Goal: Task Accomplishment & Management: Complete application form

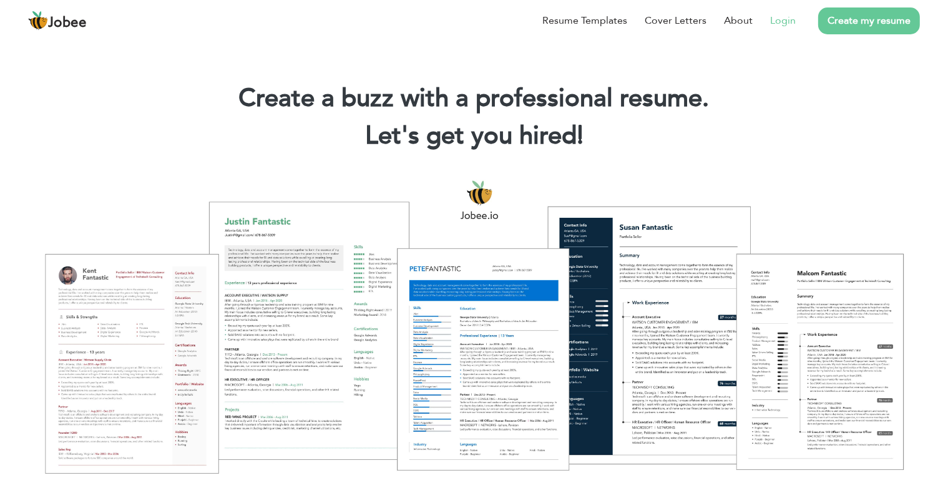
click at [780, 24] on link "Login" at bounding box center [783, 20] width 26 height 15
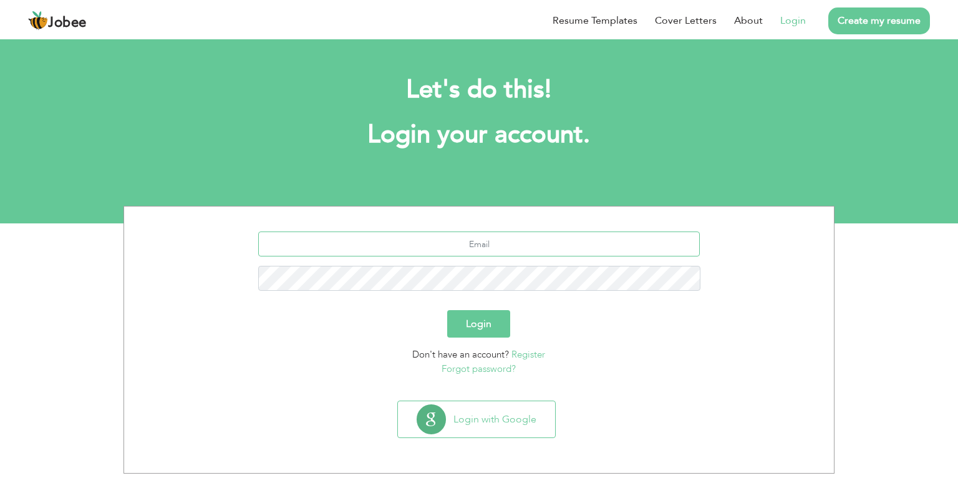
click at [562, 241] on input "text" at bounding box center [479, 243] width 442 height 25
type input "sheikhasadullah31@gmail.com"
click at [472, 316] on button "Login" at bounding box center [479, 323] width 63 height 27
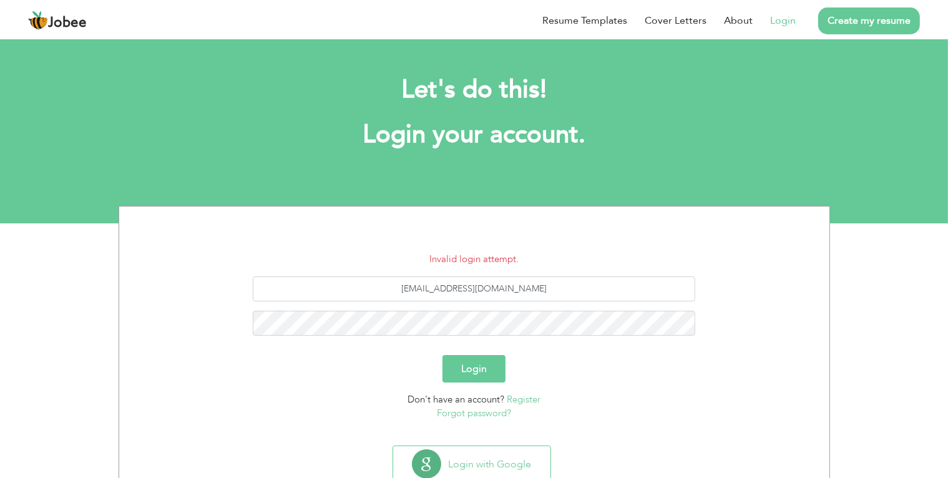
click at [487, 377] on button "Login" at bounding box center [473, 368] width 63 height 27
click at [482, 365] on button "Login" at bounding box center [473, 368] width 63 height 27
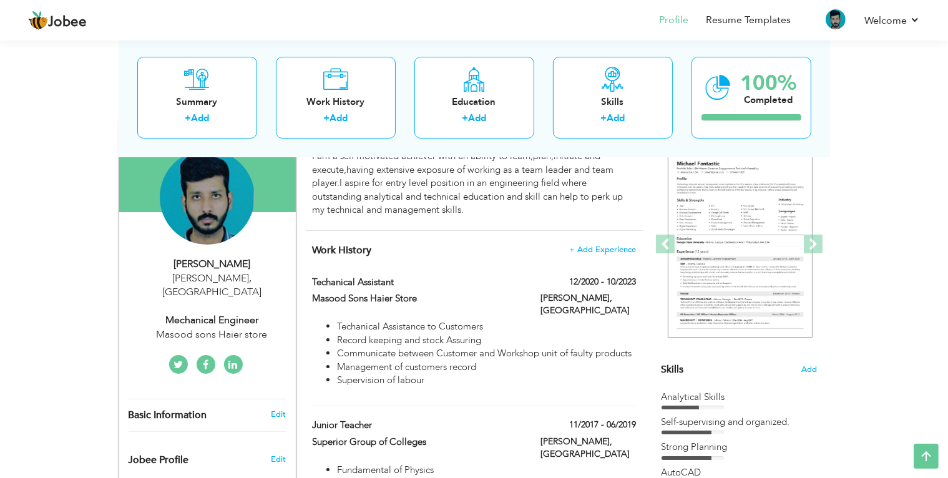
scroll to position [37, 0]
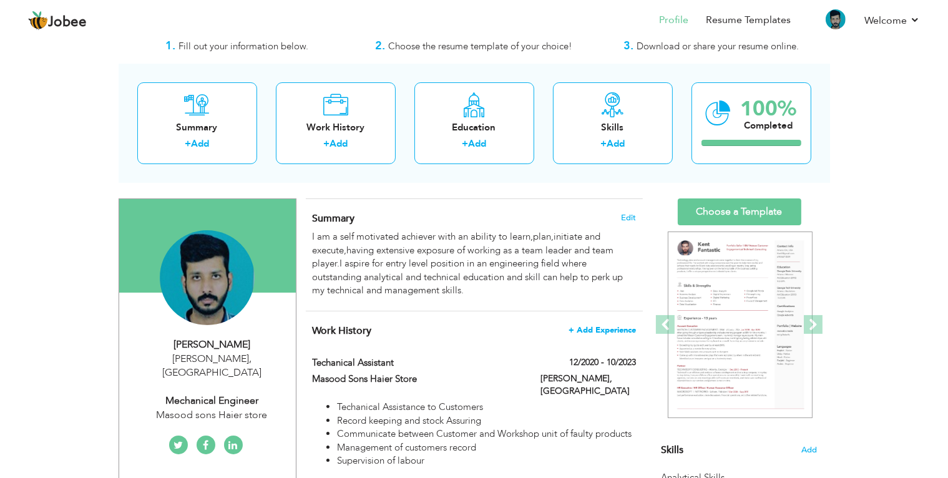
click at [614, 329] on span "+ Add Experience" at bounding box center [601, 330] width 67 height 9
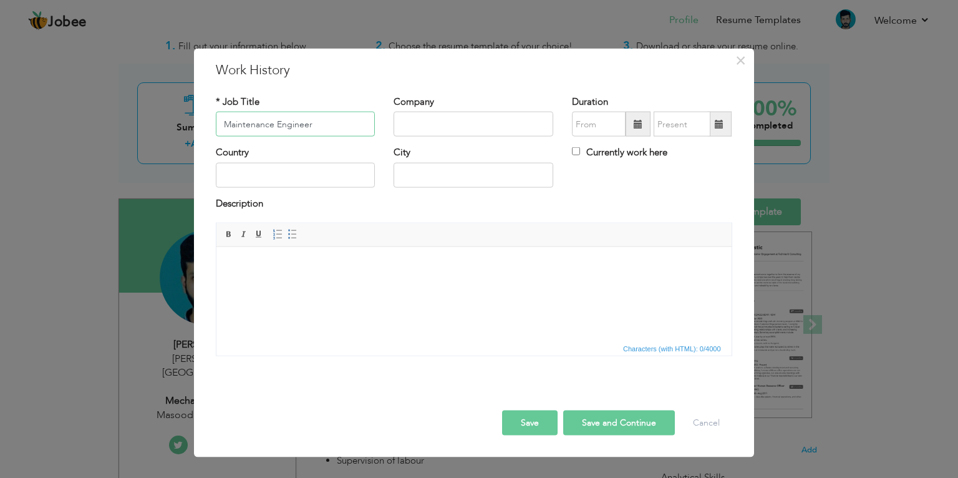
type input "Maintenance Engineer"
click at [521, 127] on input "text" at bounding box center [474, 124] width 160 height 25
type input "GASCO Engineering PVT Ltd."
click at [340, 171] on input "text" at bounding box center [296, 174] width 160 height 25
type input "[GEOGRAPHIC_DATA]"
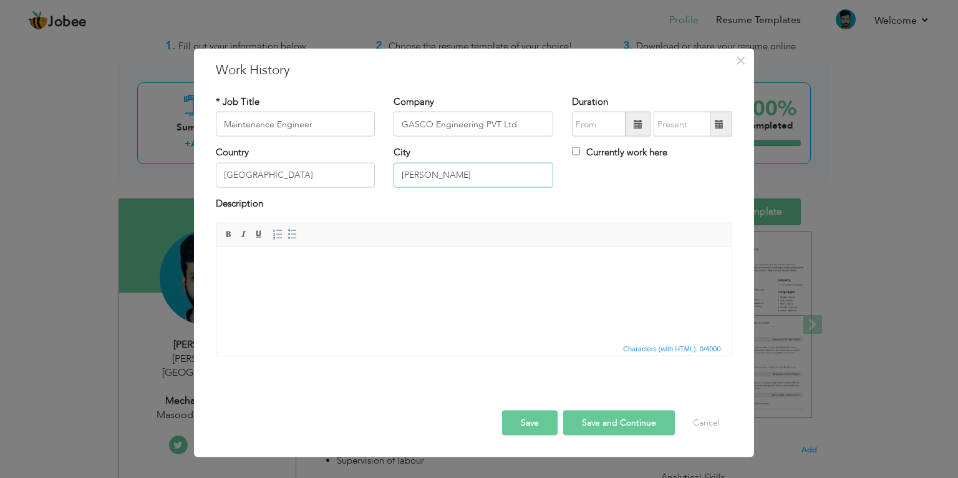
click at [469, 174] on input "Dera Ghazi Kahn" at bounding box center [474, 174] width 160 height 25
type input "D"
type input "A"
type input "[PERSON_NAME], [GEOGRAPHIC_DATA]"
drag, startPoint x: 601, startPoint y: 69, endPoint x: 611, endPoint y: 144, distance: 76.2
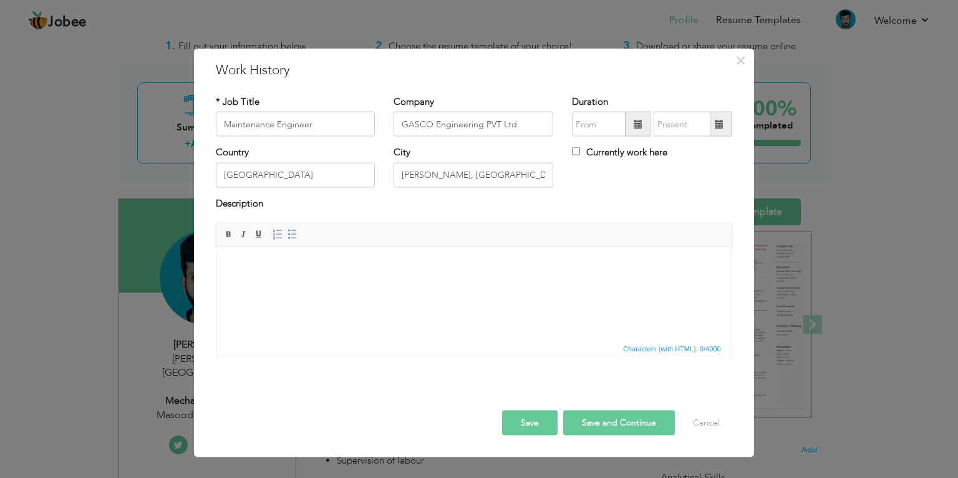
click at [611, 144] on div "× Work History * Job Title Maintenance Engineer Company GASCO Engineering PVT L…" at bounding box center [474, 253] width 560 height 409
click at [573, 155] on input "Currently work here" at bounding box center [576, 151] width 8 height 8
checkbox input "true"
click at [596, 131] on input "text" at bounding box center [599, 124] width 54 height 25
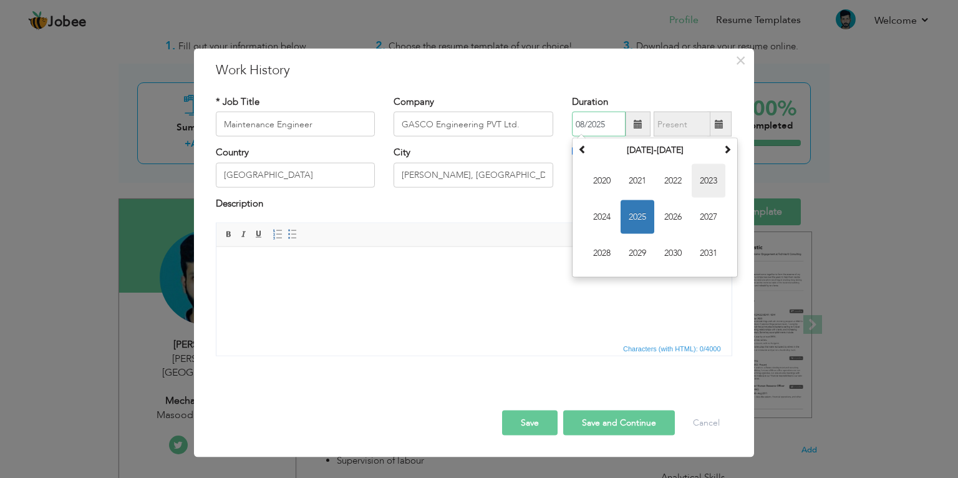
click at [694, 183] on span "2023" at bounding box center [709, 181] width 34 height 34
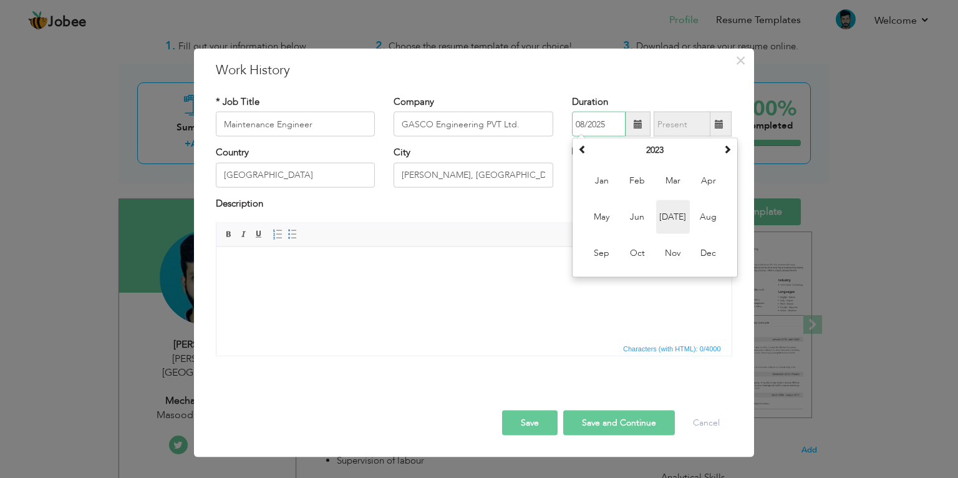
click at [681, 206] on span "[DATE]" at bounding box center [673, 217] width 34 height 34
type input "07/2023"
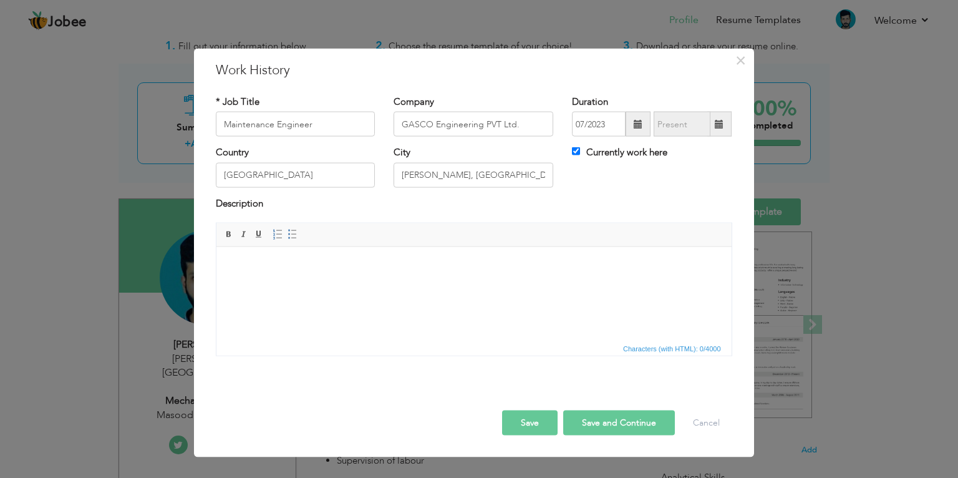
click at [534, 415] on button "Save" at bounding box center [530, 422] width 56 height 25
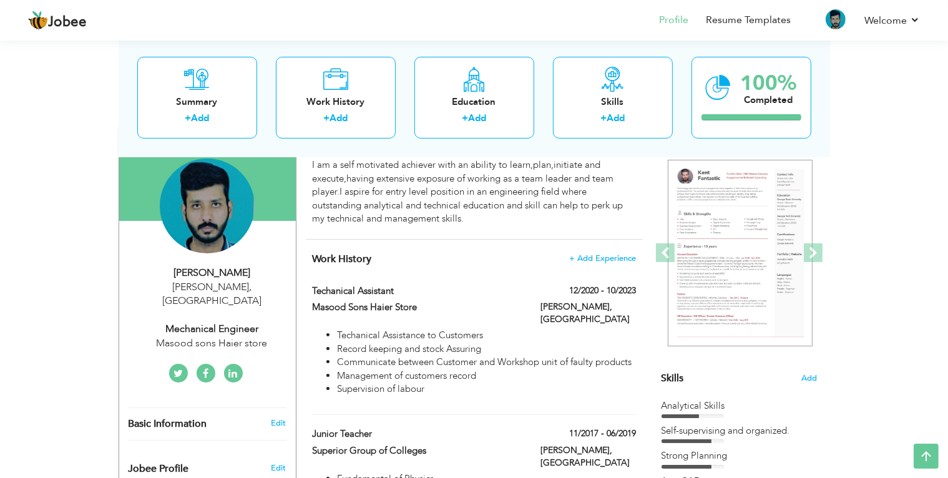
scroll to position [115, 0]
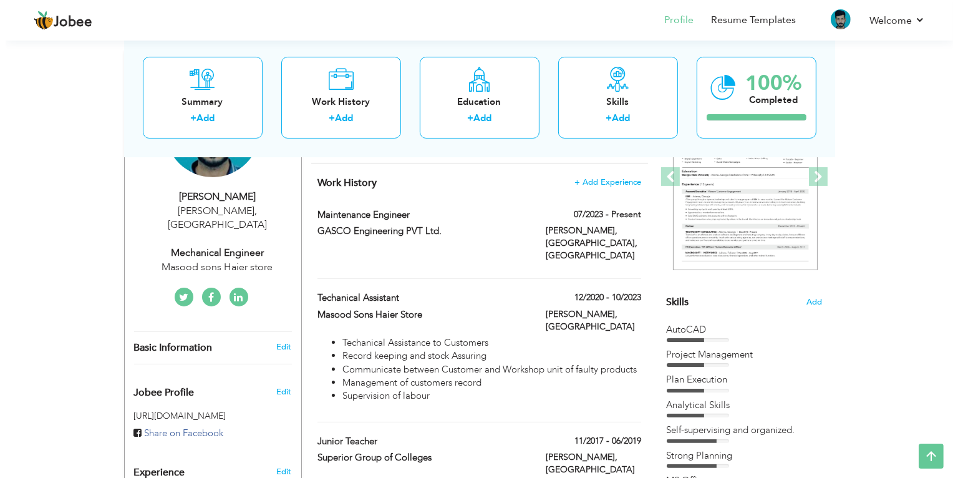
scroll to position [177, 0]
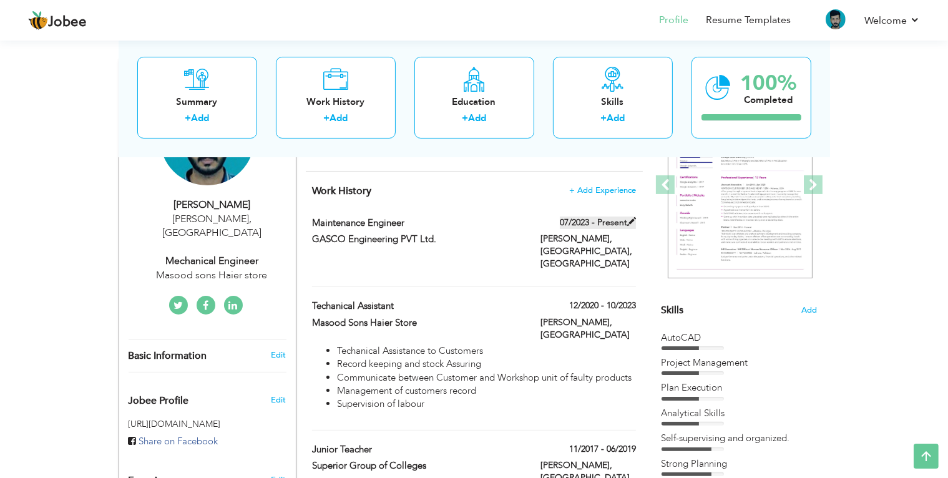
click at [629, 220] on span at bounding box center [631, 221] width 9 height 9
type input "Maintenance Engineer"
type input "GASCO Engineering PVT Ltd."
type input "07/2023"
type input "[GEOGRAPHIC_DATA]"
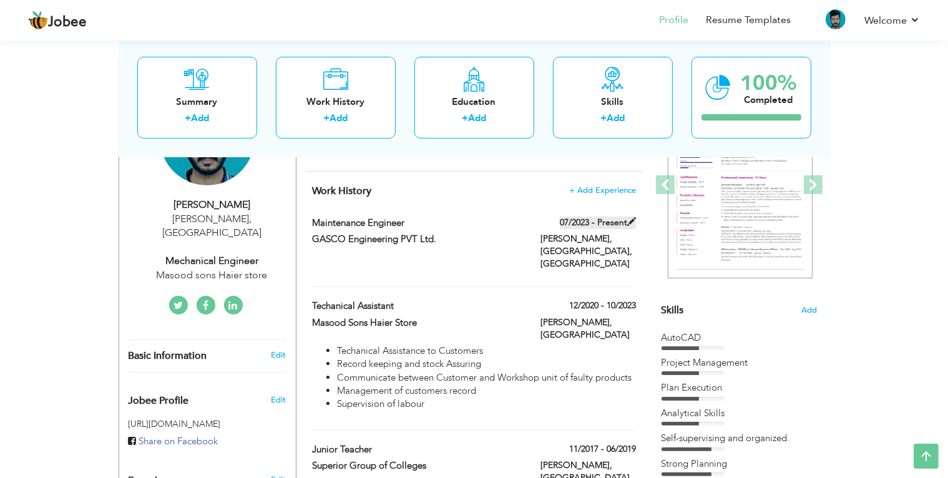
type input "[PERSON_NAME], [GEOGRAPHIC_DATA]"
checkbox input "true"
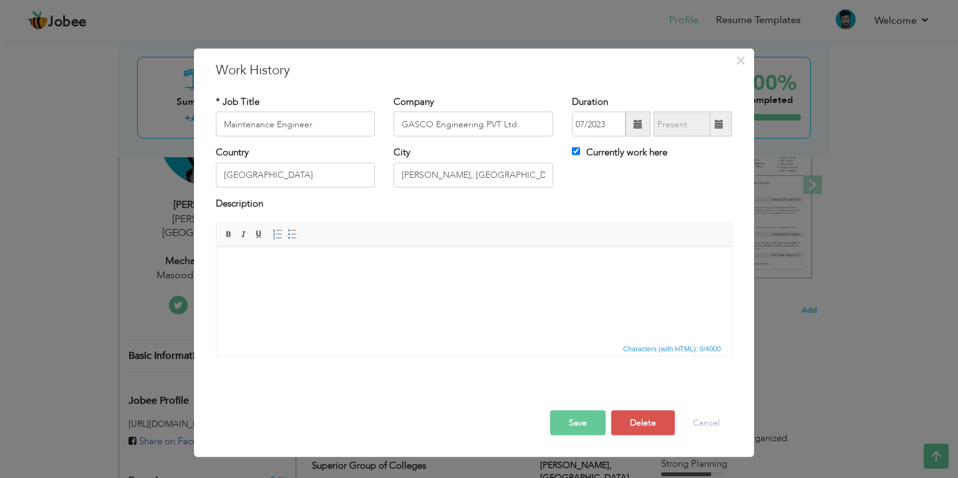
click at [502, 284] on html at bounding box center [473, 265] width 515 height 38
click at [295, 231] on span at bounding box center [293, 235] width 10 height 10
click at [685, 416] on button "Cancel" at bounding box center [707, 422] width 52 height 25
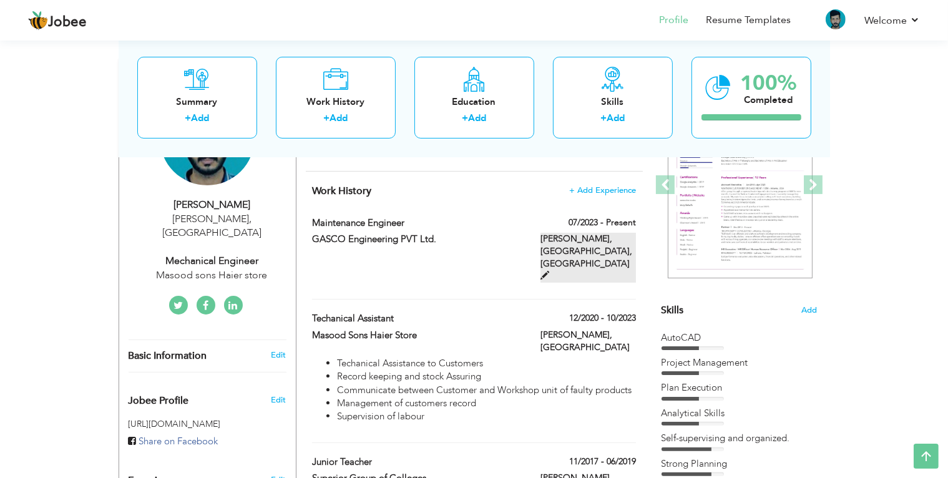
click at [586, 251] on label "[PERSON_NAME], [GEOGRAPHIC_DATA], [GEOGRAPHIC_DATA]" at bounding box center [587, 258] width 95 height 50
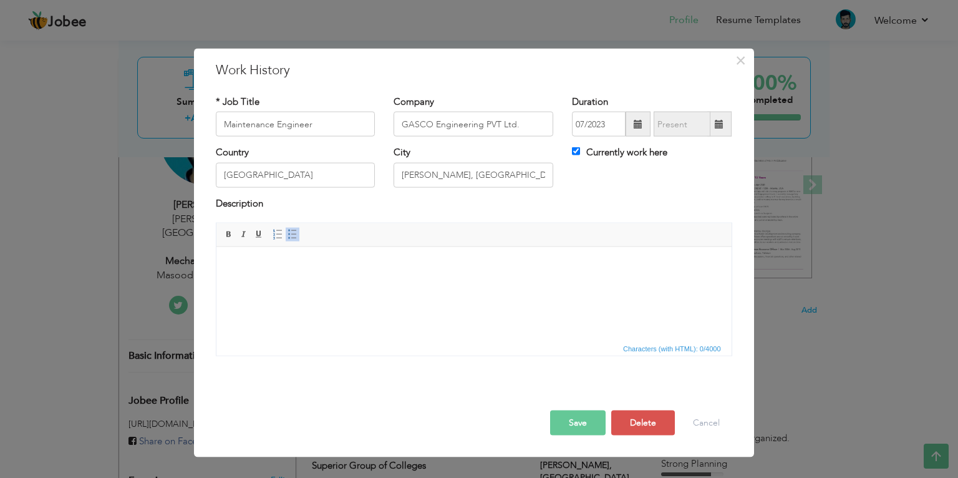
click at [489, 284] on html at bounding box center [473, 265] width 515 height 38
click at [296, 238] on link "Insert/Remove Bulleted List" at bounding box center [293, 235] width 14 height 14
click at [281, 266] on li "Worked at Waukesha engines H24 GLD and F3521GSI" at bounding box center [473, 265] width 440 height 13
click at [465, 267] on li "Worked at Waukesha engines H24 GLD and F3521GSI" at bounding box center [473, 265] width 440 height 13
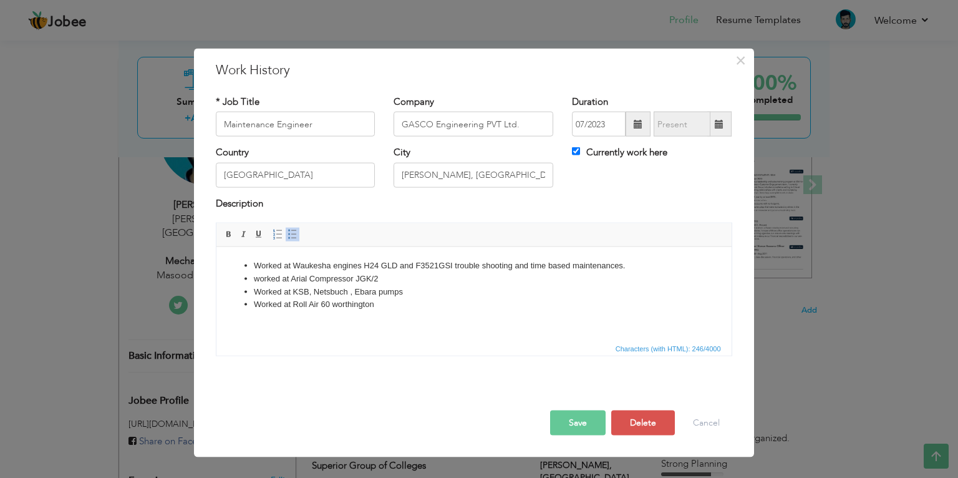
click at [374, 305] on li "Worked at Roll Air 60 worthington" at bounding box center [473, 304] width 440 height 13
click at [404, 293] on li "Worked at KSB, Netsbuch , Ebara pumps" at bounding box center [473, 291] width 440 height 13
click at [362, 316] on li "worked at" at bounding box center [473, 317] width 440 height 13
click at [280, 266] on li "Worked at Waukesha engines H24 GLD and F3521GSI trouble shooting and time based…" at bounding box center [473, 265] width 440 height 13
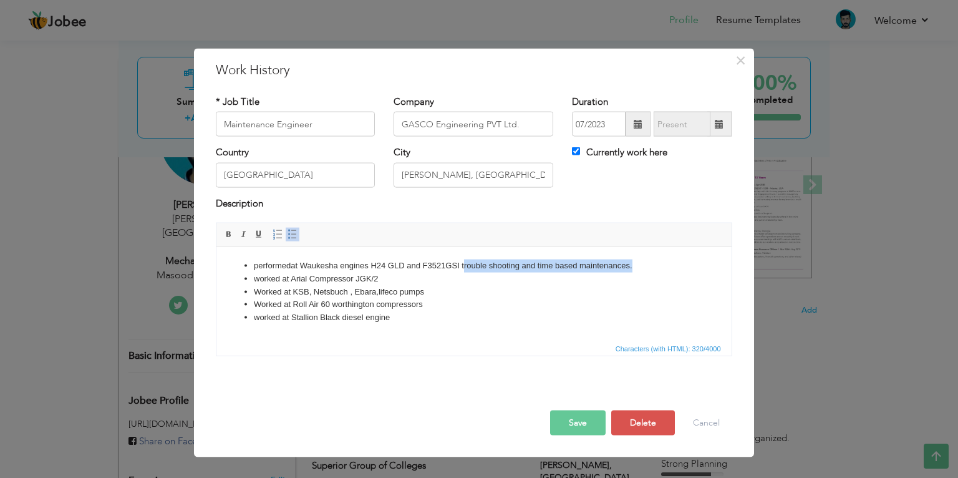
drag, startPoint x: 463, startPoint y: 264, endPoint x: 633, endPoint y: 263, distance: 169.7
click at [633, 263] on li "performed at Waukesha engines H24 GLD and F3521GSI trouble shooting and time ba…" at bounding box center [473, 265] width 440 height 13
click at [298, 266] on li "performed at Waukesha engines H24 GLD and F3521GSI ." at bounding box center [473, 265] width 440 height 13
drag, startPoint x: 292, startPoint y: 266, endPoint x: 348, endPoint y: 265, distance: 56.1
click at [348, 265] on li "performed trouble shooting and time based maintenances Waukesha engines H24 GLD…" at bounding box center [473, 265] width 440 height 13
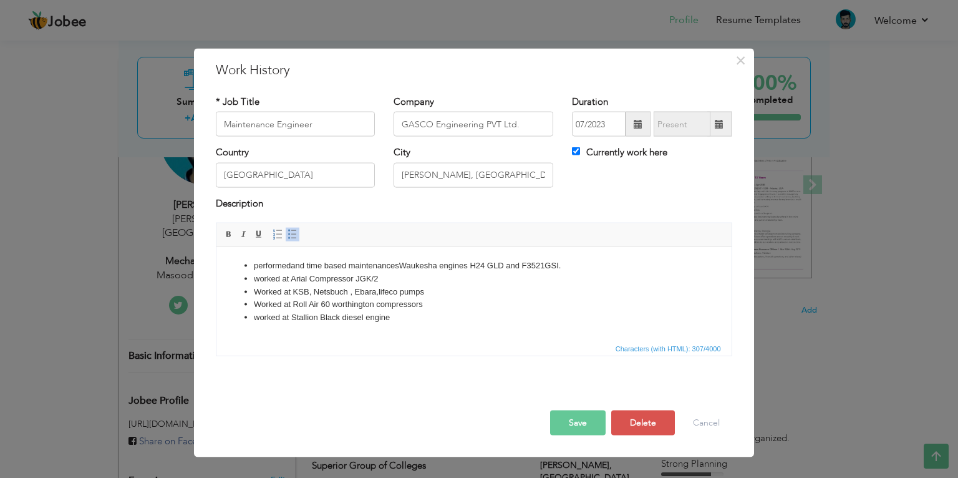
click at [309, 266] on li "performed and time based maintenances Waukesha engines H24 GLD and F3521GSI ." at bounding box center [473, 265] width 440 height 13
click at [405, 266] on li "performed and time based maintenances Waukesha engines H24 GLD and F3521GSI ." at bounding box center [473, 265] width 440 height 13
click at [308, 267] on li "performed and time based maintenances trouble shooting Waukesha engines H24 GLD…" at bounding box center [473, 265] width 440 height 13
click at [384, 268] on li "performed time based maintenances trouble shooting Waukesha engines H24 GLD and…" at bounding box center [473, 265] width 440 height 13
click at [256, 266] on li "performed time based maintenance and attended trouble shooting Waukesha engines…" at bounding box center [473, 265] width 440 height 13
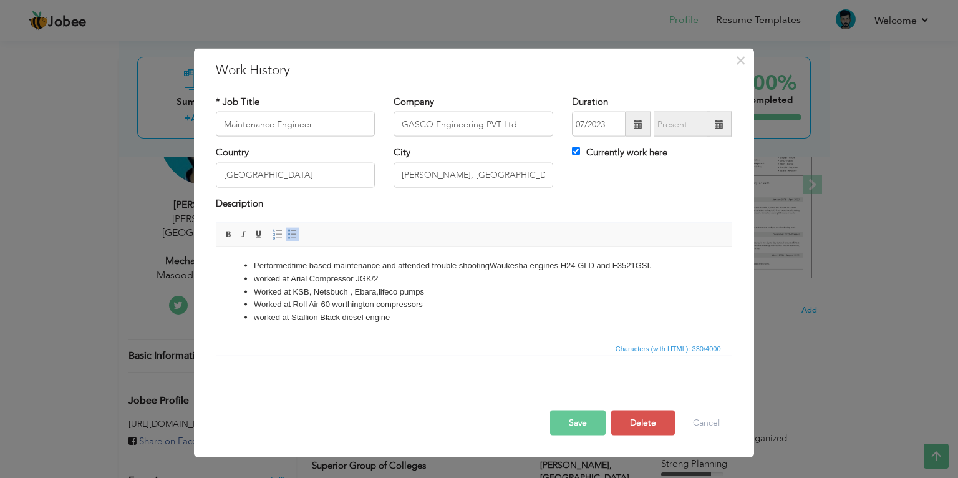
click at [491, 267] on li "Performed time based maintenance and attended trouble shooting Waukesha engines…" at bounding box center [473, 265] width 440 height 13
click at [251, 281] on ul "Performed time based maintenance and attended trouble shooting of Waukesha engi…" at bounding box center [473, 291] width 490 height 65
click at [407, 318] on li "worked at Stallion Black diesel engine" at bounding box center [473, 317] width 440 height 13
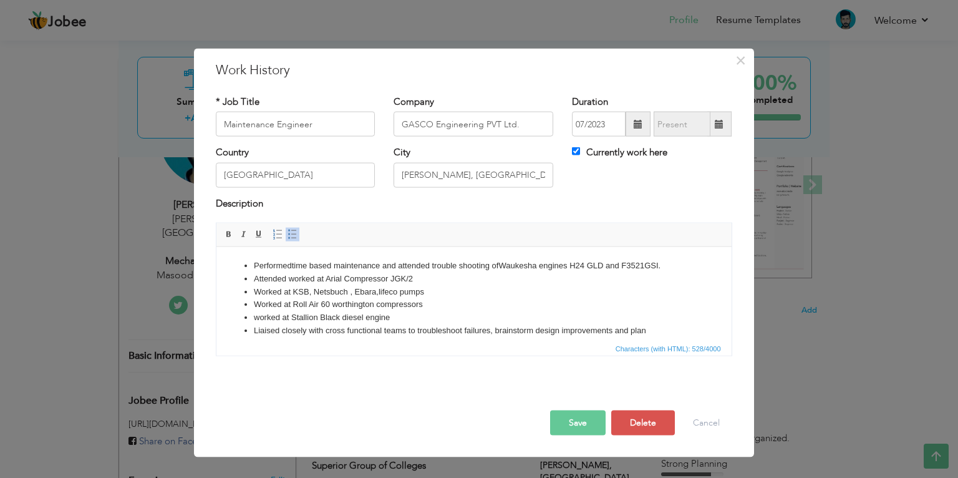
scroll to position [7, 0]
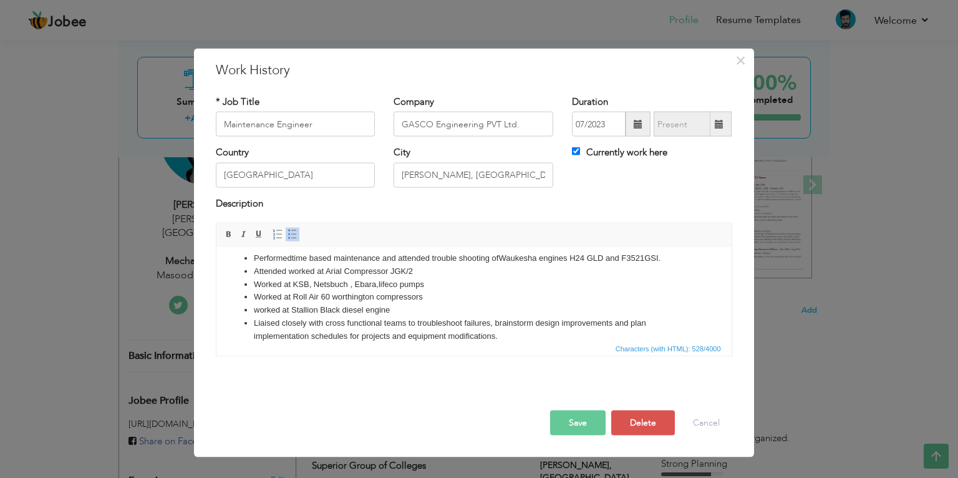
click at [542, 260] on li "Performed time based maintenance and attended trouble shooting of Waukesha engi…" at bounding box center [473, 257] width 440 height 13
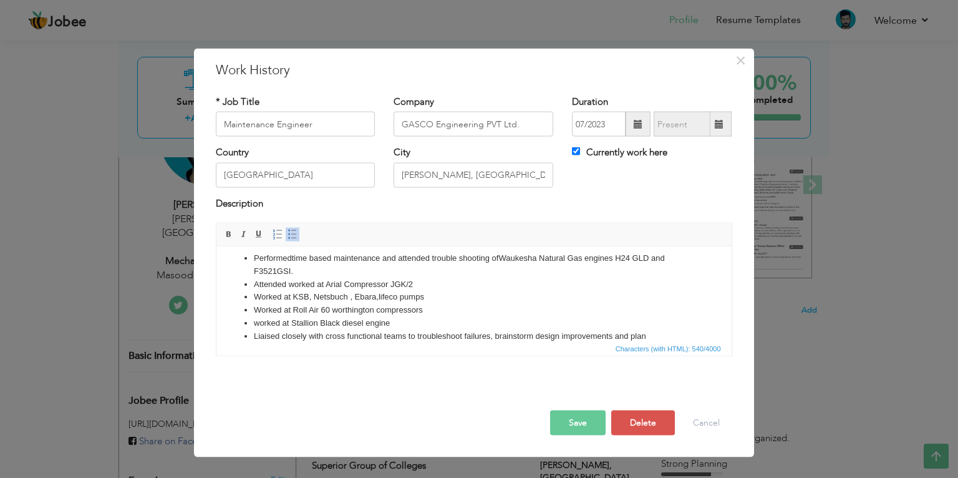
click at [591, 262] on li "Performed time based maintenance and attended trouble shooting of Waukesha Natu…" at bounding box center [473, 264] width 440 height 26
click at [292, 276] on li "Performed time based maintenance and attended trouble shooting of Waukesha Natu…" at bounding box center [473, 264] width 440 height 26
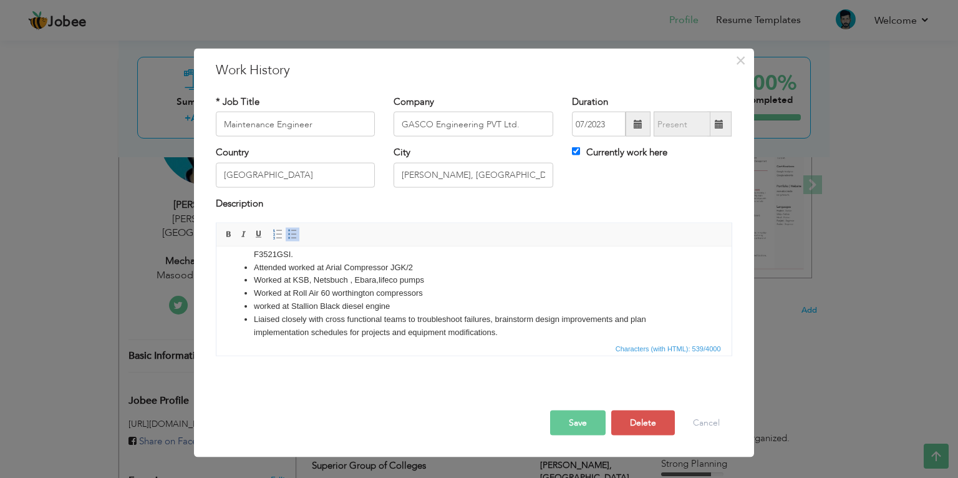
scroll to position [23, 0]
drag, startPoint x: 422, startPoint y: 293, endPoint x: 294, endPoint y: 294, distance: 128.5
click at [294, 294] on li "Worked at Roll Air 60 worthington compressors" at bounding box center [473, 294] width 440 height 13
click at [444, 271] on li "Attended worked at Arial Compressor JGK/2" at bounding box center [473, 268] width 440 height 13
click at [313, 271] on li "Attended worked at Arial Compressor JGK/2 and Roll Air 60 worthington compresso…" at bounding box center [473, 268] width 440 height 13
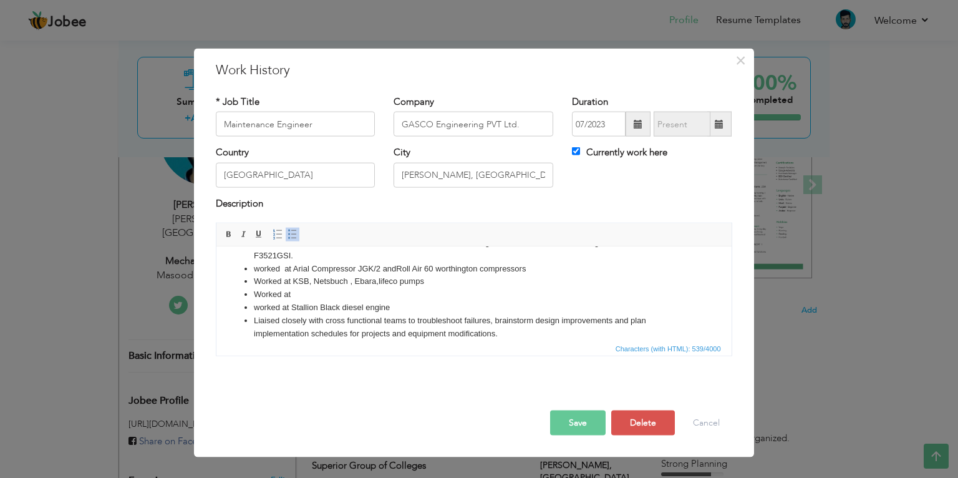
click at [443, 266] on li "worked at Arial Compressor JGK/2 and Roll Air 60 worthington compressors" at bounding box center [473, 268] width 440 height 13
drag, startPoint x: 436, startPoint y: 268, endPoint x: 399, endPoint y: 265, distance: 37.5
click at [399, 265] on li "worked at Arial Compressor JGK/2 and Roll Air 60 W orthington compressors" at bounding box center [473, 268] width 440 height 13
click at [446, 267] on li "worked at Arial Compressor JGK/2 and W orthington compressors" at bounding box center [473, 268] width 440 height 13
click at [400, 269] on li "worked at Arial Compressor JGK/2 and W orthington Roll Air 60 compressors" at bounding box center [473, 268] width 440 height 13
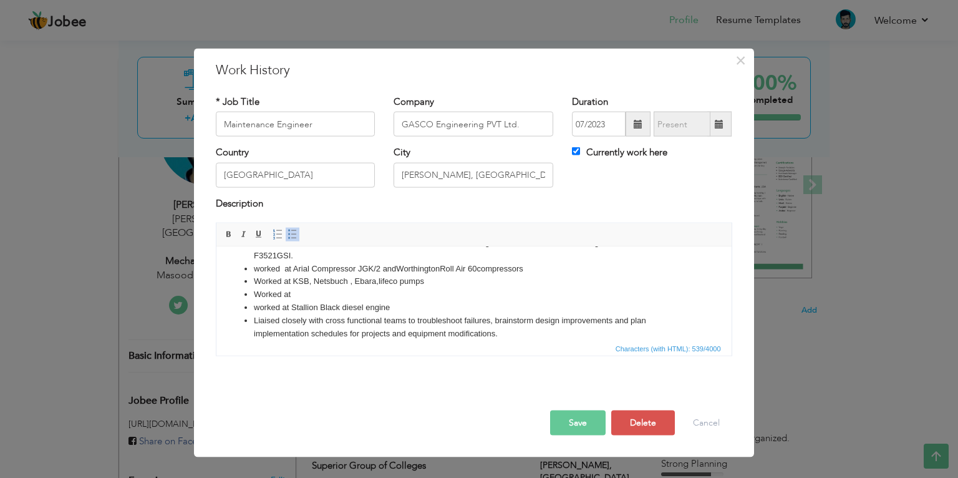
drag, startPoint x: 411, startPoint y: 285, endPoint x: 487, endPoint y: 282, distance: 76.2
click at [487, 282] on li "Worked at KSB, Netsbuch , Ebara,lifeco pumps" at bounding box center [473, 280] width 440 height 13
click at [531, 268] on li "worked at Arial Compressor JGK/2 and W orthington Roll Air 60 compressors" at bounding box center [473, 268] width 440 height 13
click at [279, 270] on li "worked at Arial Compressor JGK/2 and W orthington Roll Air 60 compressors." at bounding box center [473, 268] width 440 height 13
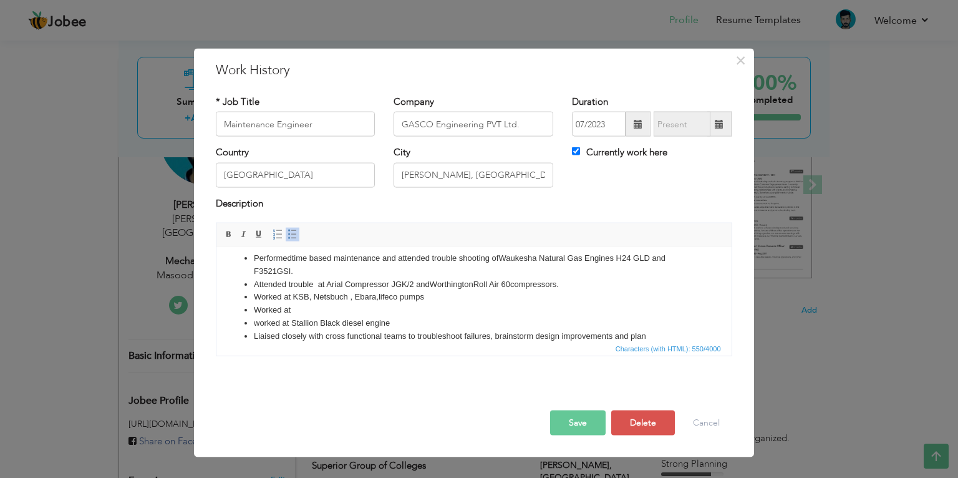
scroll to position [0, 0]
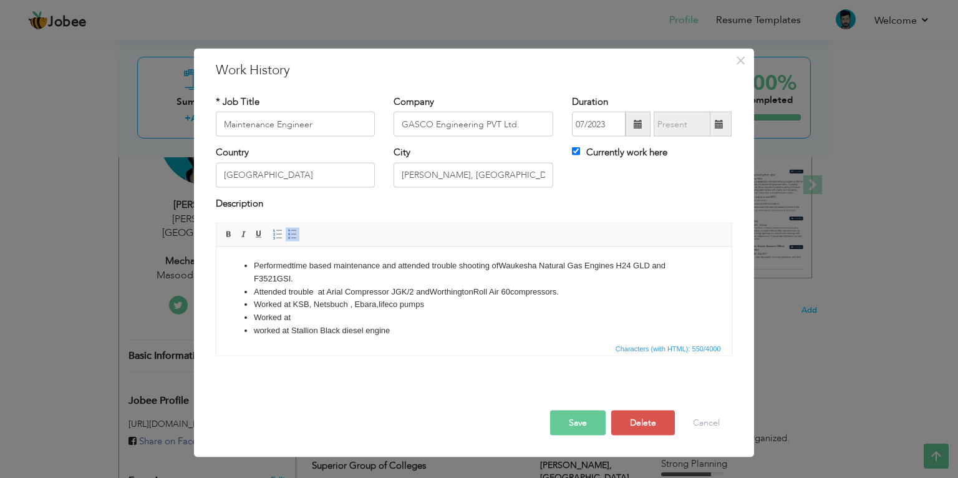
click at [399, 265] on li "Performed time based maintenance and attended trouble shooting of Waukesha Natu…" at bounding box center [473, 272] width 440 height 26
click at [400, 281] on li "Performed time based maintenance, diagnosed and attended trouble shooting of Wa…" at bounding box center [473, 272] width 440 height 26
click at [313, 293] on li "Attended trouble at Arial Compressor JGK/2 and W orthington Roll Air 60 compres…" at bounding box center [473, 291] width 440 height 13
drag, startPoint x: 295, startPoint y: 290, endPoint x: 436, endPoint y: 290, distance: 141.0
click at [436, 290] on li "Serviced at Arial Compressor JGK/2 and W orthington Roll Air 60 compressors." at bounding box center [473, 291] width 440 height 13
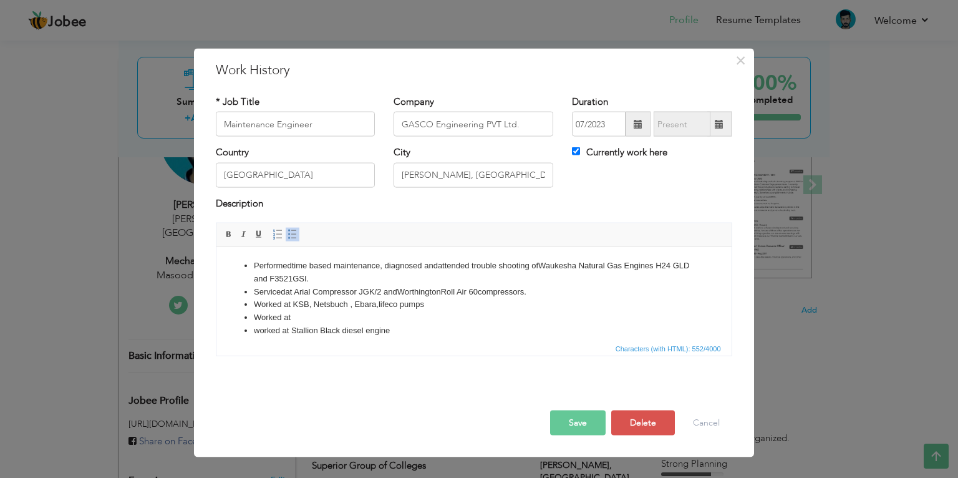
click at [435, 306] on li "Worked at KSB, Netsbuch , Ebara,lifeco pumps" at bounding box center [473, 304] width 440 height 13
click at [284, 292] on li "Serviced at Arial Compressor JGK/2 and W orthington Roll Air 60 compressors." at bounding box center [473, 291] width 440 height 13
click at [289, 306] on li "Worked at KSB, Netsbuch , Ebara,lifeco pumps" at bounding box center [473, 304] width 440 height 13
click at [344, 304] on li "Serviced KSB, Netsbuch , Ebara,lifeco pumps" at bounding box center [473, 304] width 440 height 13
click at [370, 304] on li "Serviced KSB, Netsbuch , Ebara,lifeco pumps" at bounding box center [473, 304] width 440 height 13
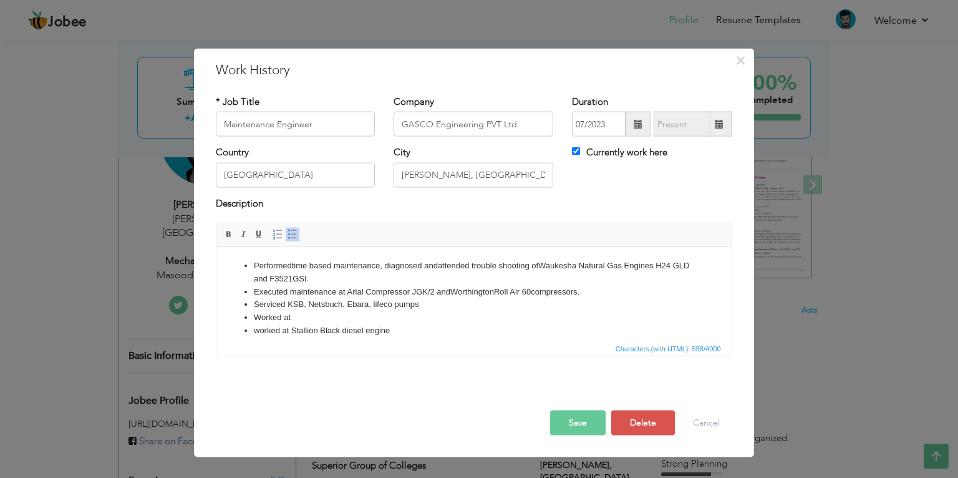
click at [420, 306] on li "Serviced KSB, Netsbuch , Ebara, lifeco pumps" at bounding box center [473, 304] width 440 height 13
click at [256, 303] on li "Serviced KSB, Netsbuch , Ebara, lifeco pumps" at bounding box center [473, 304] width 440 height 13
click at [327, 306] on li "worked and s erviced KSB, Netsbuch , Ebara, lifeco pumps" at bounding box center [473, 304] width 440 height 13
click at [261, 306] on li "worked and s erviced at KSB, Netsbuch , Ebara, lifeco pumps" at bounding box center [473, 304] width 440 height 13
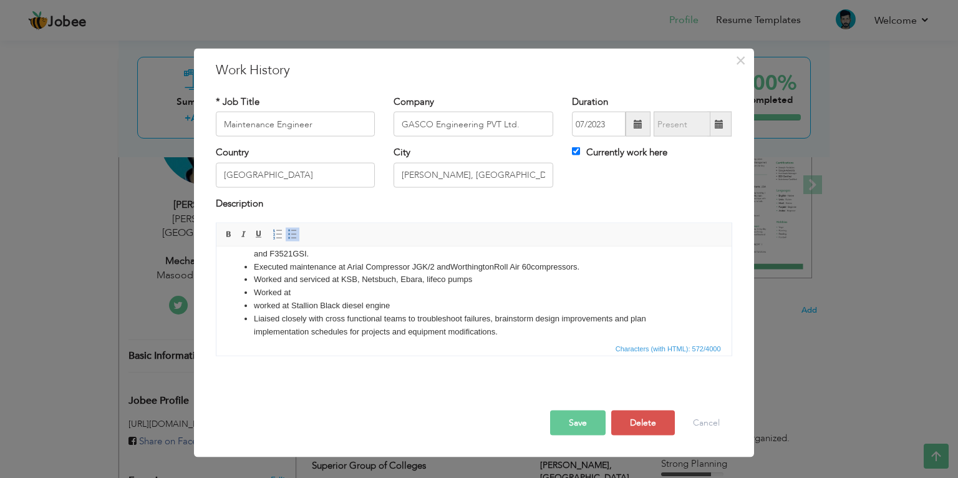
scroll to position [27, 0]
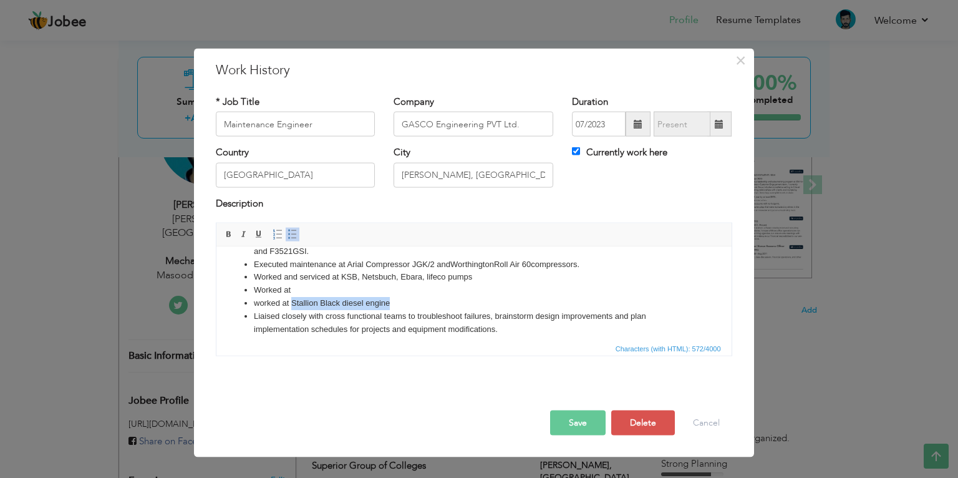
drag, startPoint x: 390, startPoint y: 303, endPoint x: 293, endPoint y: 301, distance: 97.3
click at [293, 301] on li "worked at Stallion Black diesel engine" at bounding box center [473, 302] width 440 height 13
click at [396, 336] on html "Performed time based maintenance, diagnosed and attended trouble shooting of Wa…" at bounding box center [473, 283] width 515 height 128
drag, startPoint x: 389, startPoint y: 303, endPoint x: 292, endPoint y: 303, distance: 97.3
click at [292, 303] on li "worked at Stallion Black diesel engine" at bounding box center [473, 302] width 440 height 13
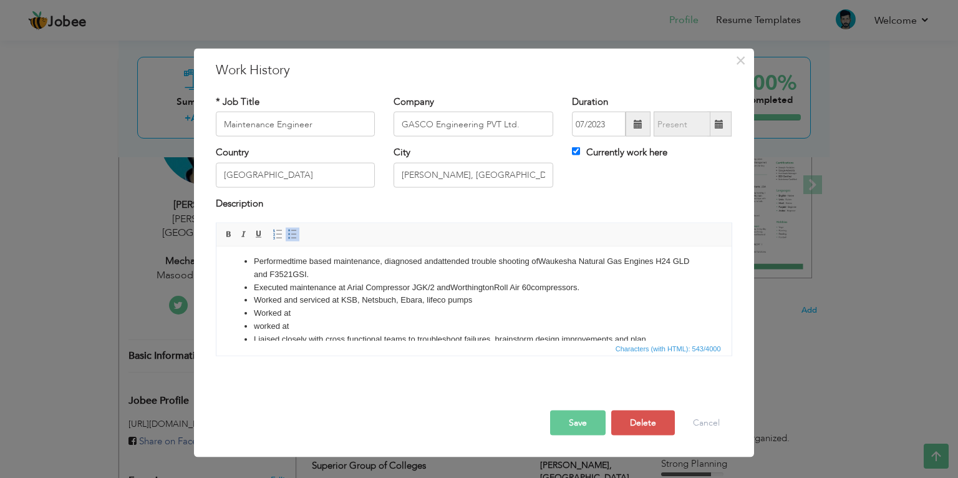
scroll to position [2, 0]
click at [389, 276] on li "Performed time based maintenance, diagnosed and attended trouble shooting of Wa…" at bounding box center [473, 270] width 440 height 26
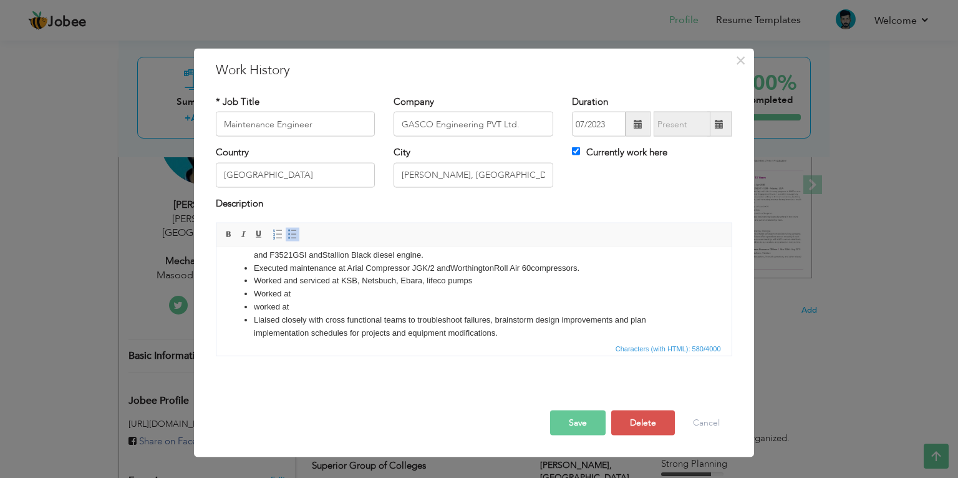
scroll to position [26, 0]
click at [337, 301] on li "worked at" at bounding box center [473, 304] width 440 height 13
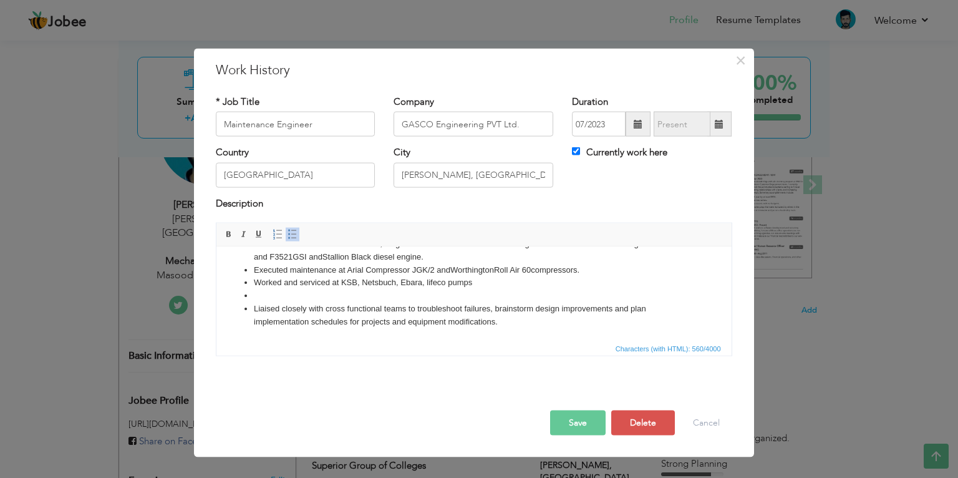
scroll to position [9, 0]
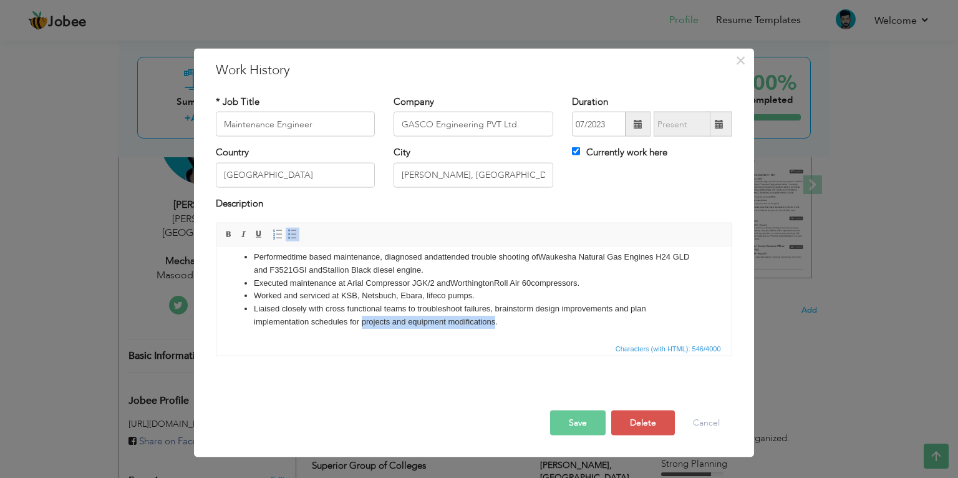
drag, startPoint x: 495, startPoint y: 322, endPoint x: 361, endPoint y: 323, distance: 133.5
click at [361, 323] on li "Liaised closely with cross functional teams to troubleshoot failures, brainstor…" at bounding box center [473, 315] width 440 height 26
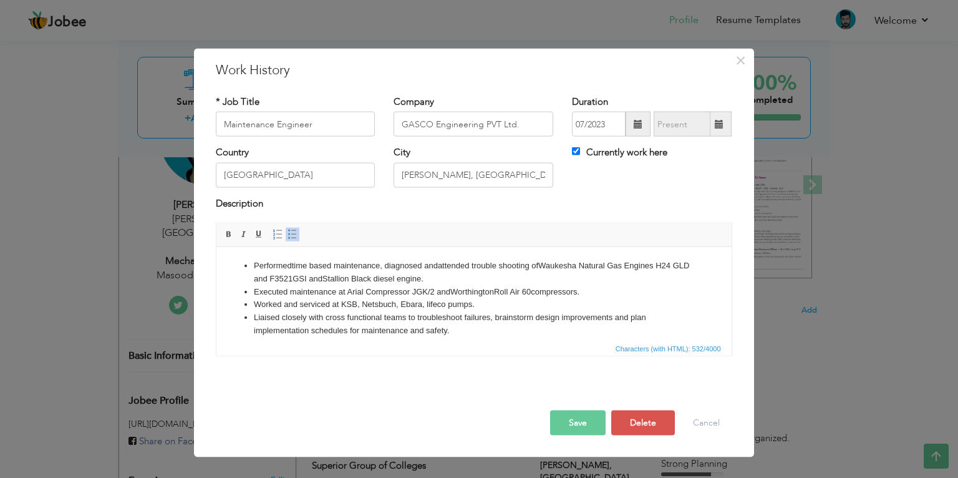
scroll to position [0, 0]
click at [253, 263] on li "Performed time based maintenance, diagnosed and attended trouble shooting of Wa…" at bounding box center [473, 272] width 440 height 26
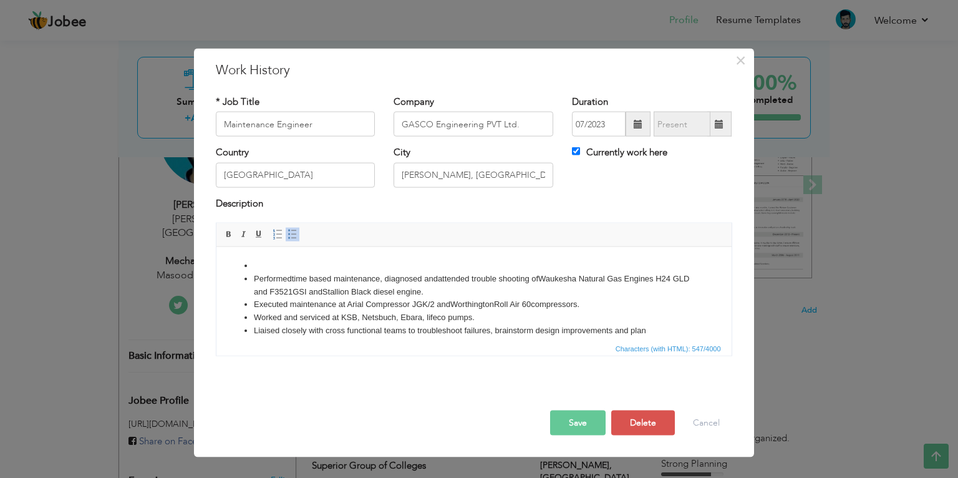
click at [253, 265] on li at bounding box center [473, 265] width 440 height 13
click at [290, 236] on span at bounding box center [293, 235] width 10 height 10
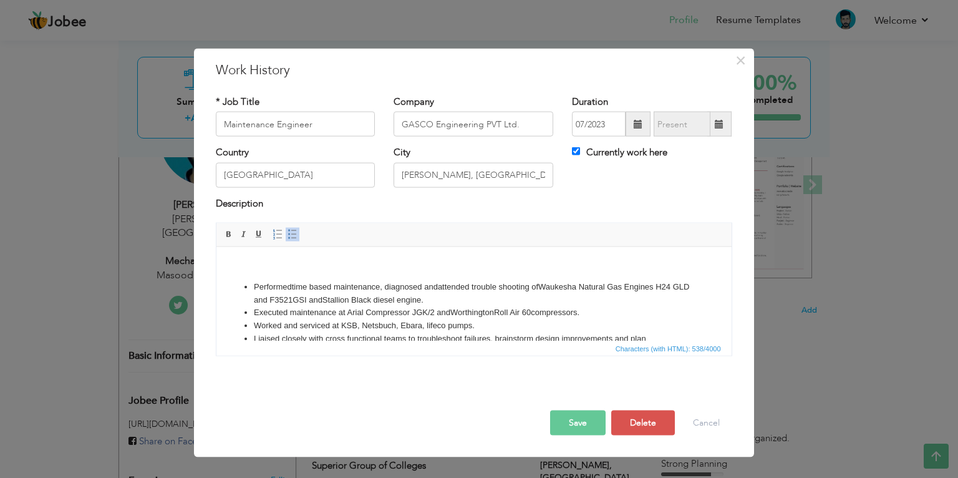
click at [492, 271] on body "Performed time based maintenance, diagnosed and attended trouble shooting of Wa…" at bounding box center [473, 308] width 490 height 99
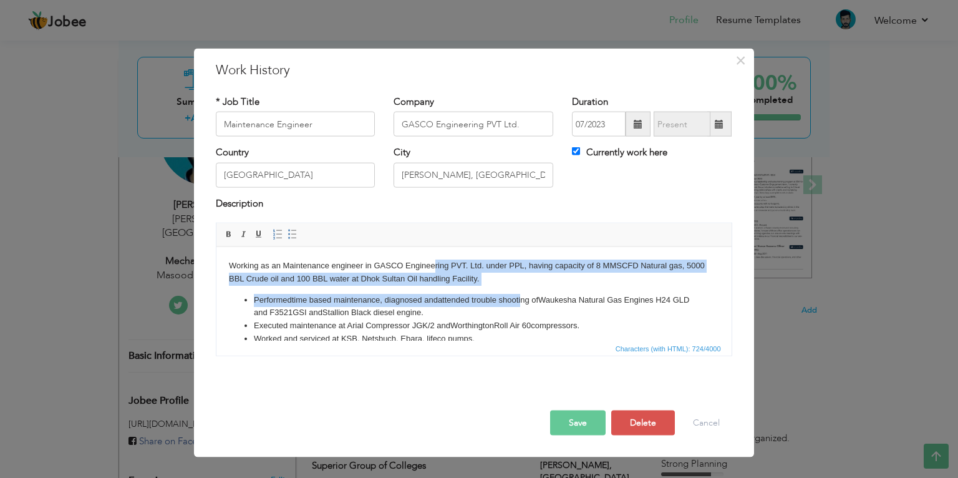
drag, startPoint x: 526, startPoint y: 290, endPoint x: 434, endPoint y: 268, distance: 94.9
click at [434, 268] on body "Working as an Maintenance engineer in GASCO Engineering PVT. Ltd. under PPL, ha…" at bounding box center [473, 315] width 490 height 112
click at [498, 288] on body "Working as an Maintenance engineer in GASCO Engineering PVT. Ltd. under PPL, ha…" at bounding box center [473, 315] width 490 height 112
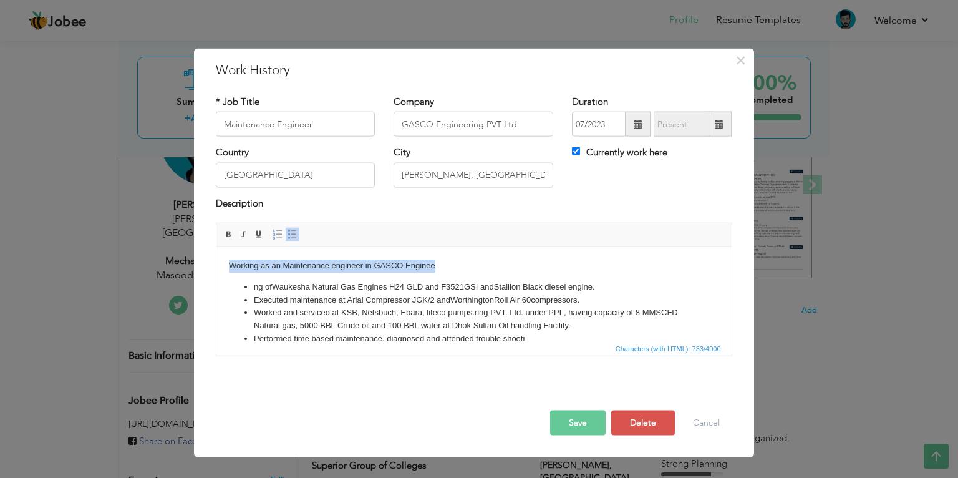
scroll to position [2, 0]
click at [564, 414] on button "Save" at bounding box center [578, 422] width 56 height 25
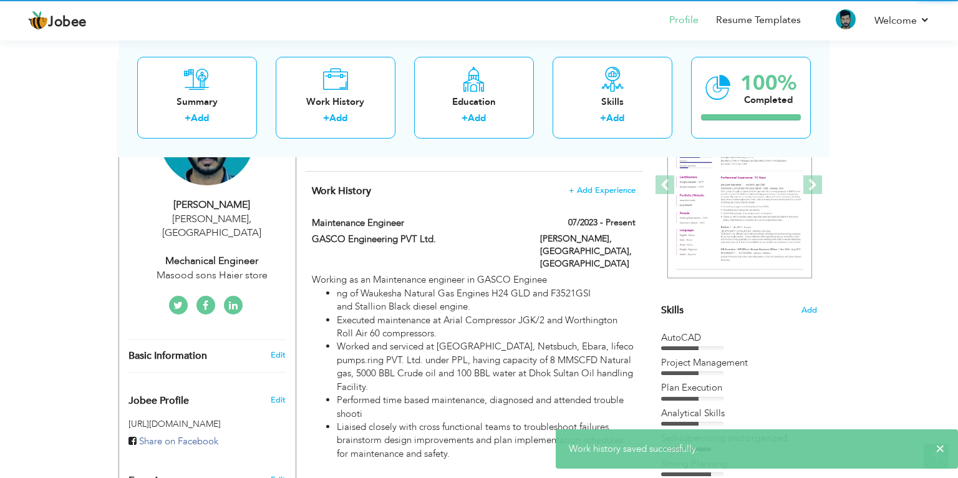
scroll to position [0, 0]
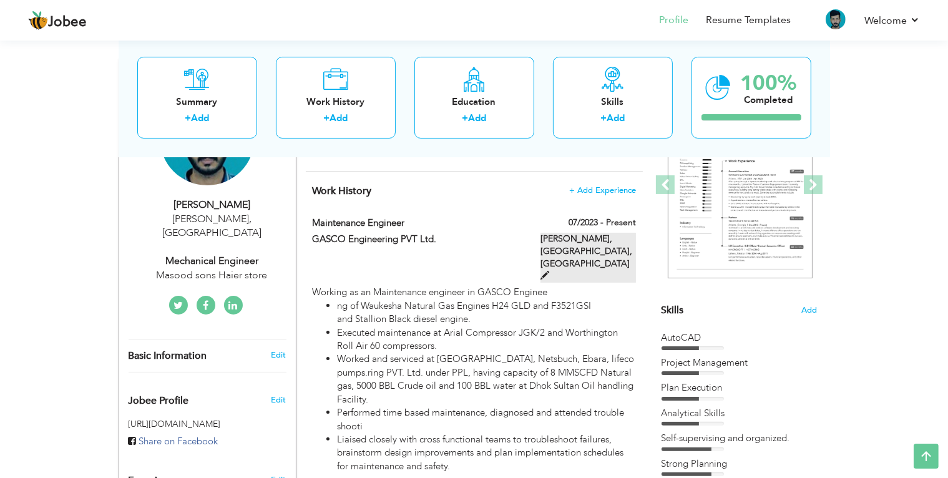
click at [589, 250] on label "[PERSON_NAME], [GEOGRAPHIC_DATA], [GEOGRAPHIC_DATA]" at bounding box center [587, 258] width 95 height 50
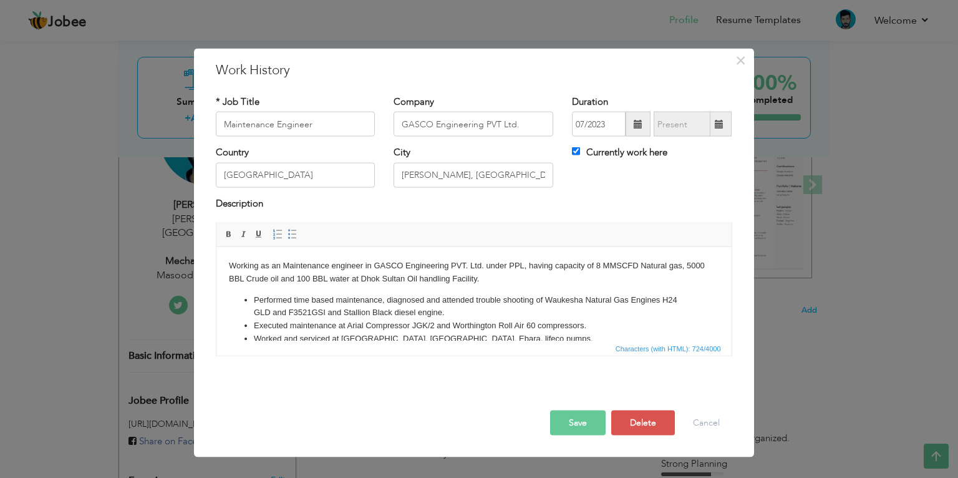
click at [527, 279] on body "Working as an Maintenance engineer in GASCO Engineering PVT. Ltd. under PPL, ha…" at bounding box center [473, 315] width 490 height 112
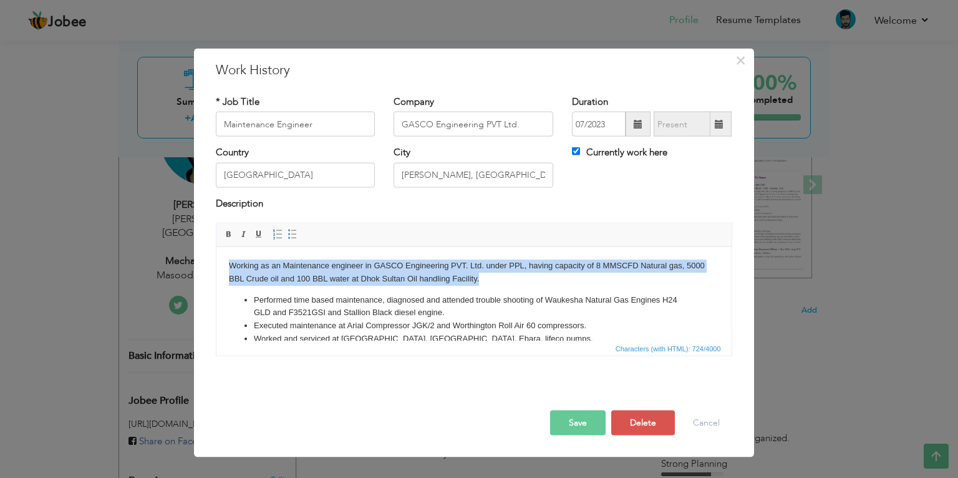
drag, startPoint x: 502, startPoint y: 281, endPoint x: 226, endPoint y: 263, distance: 275.7
click at [226, 263] on html "Working as an Maintenance engineer in GASCO Engineering PVT. Ltd. under PPL, ha…" at bounding box center [473, 314] width 515 height 137
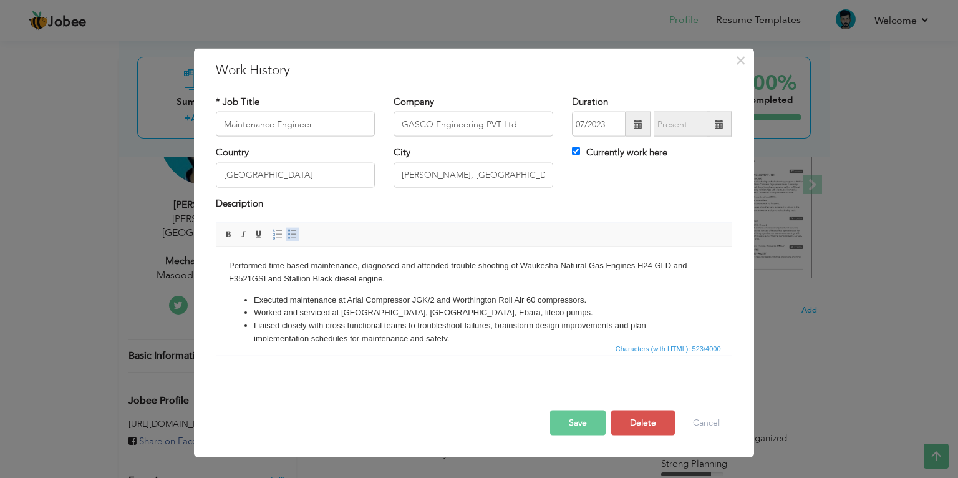
click at [292, 236] on span at bounding box center [293, 235] width 10 height 10
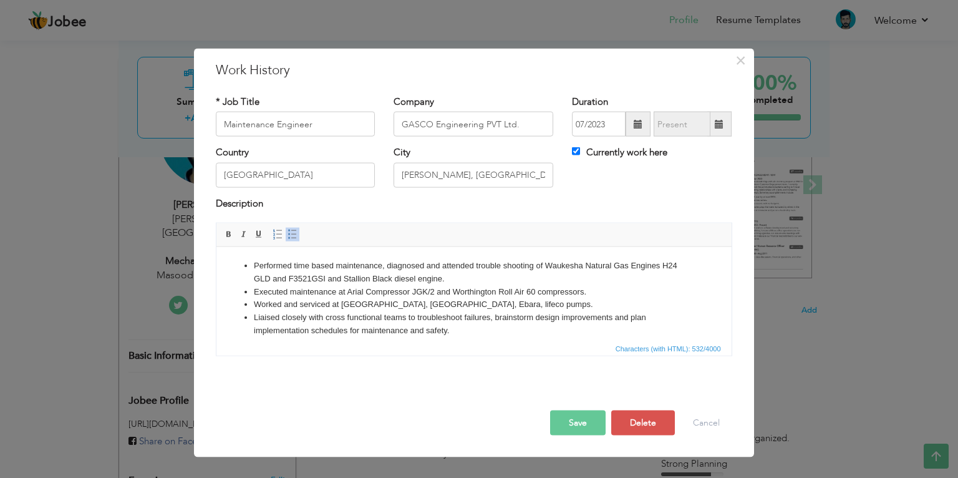
click at [581, 417] on button "Save" at bounding box center [578, 422] width 56 height 25
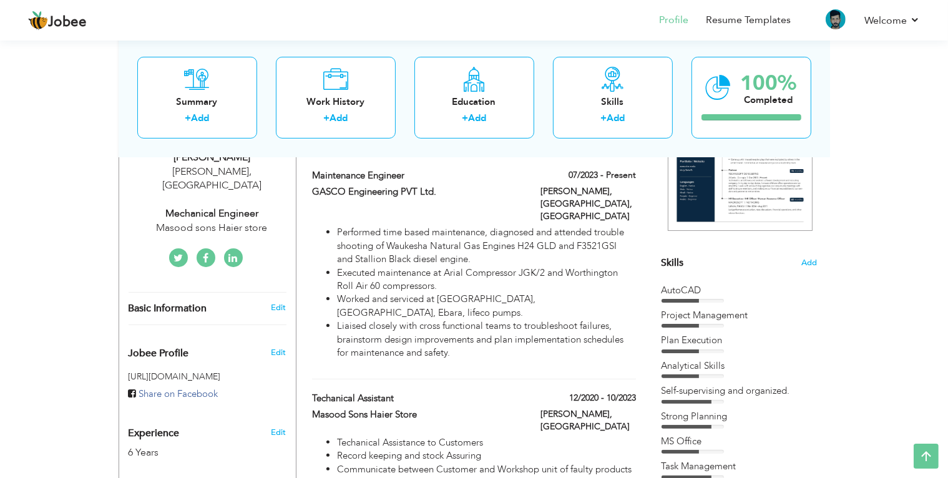
scroll to position [225, 0]
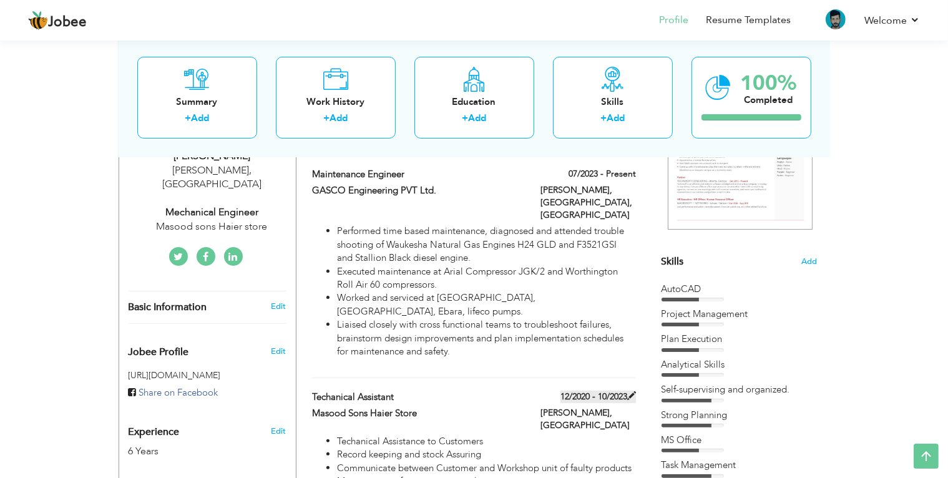
click at [628, 391] on span at bounding box center [631, 395] width 9 height 9
type input "Techanical Assistant"
type input "Masood Sons Haier Store"
type input "12/2020"
type input "10/2023"
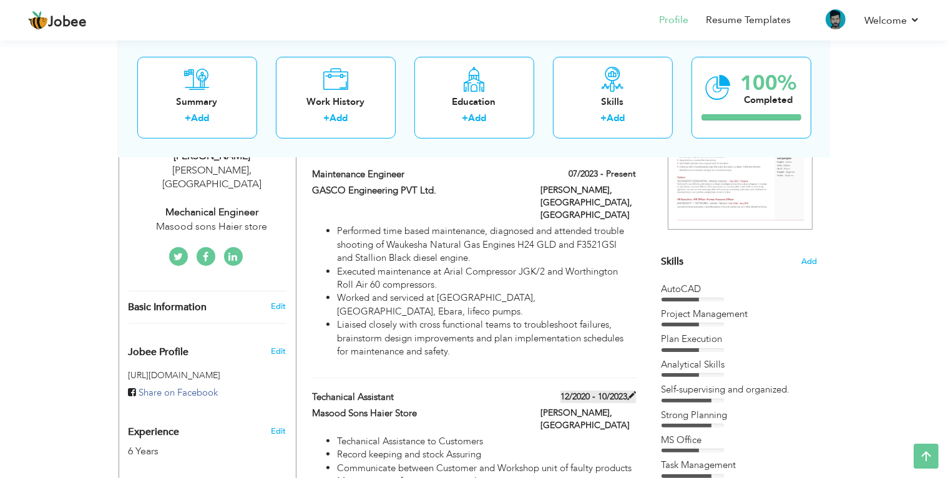
type input "[PERSON_NAME]"
checkbox input "false"
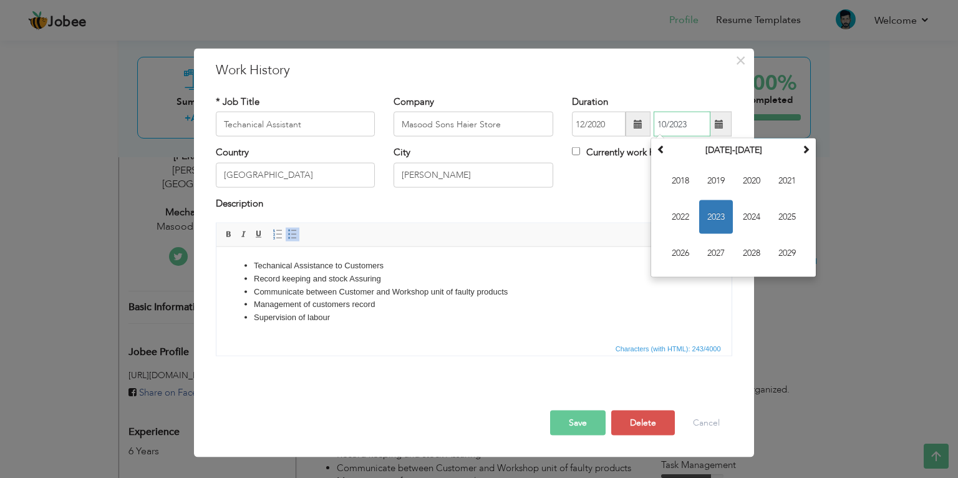
click at [666, 124] on input "10/2023" at bounding box center [682, 124] width 57 height 25
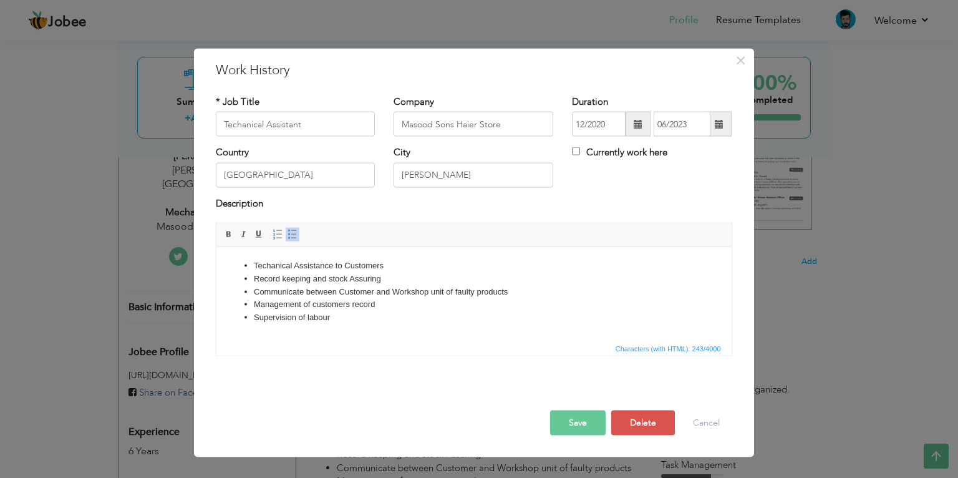
click at [807, 298] on div "× Work History * Job Title Techanical Assistant Company Masood Sons Haier Store…" at bounding box center [479, 239] width 958 height 478
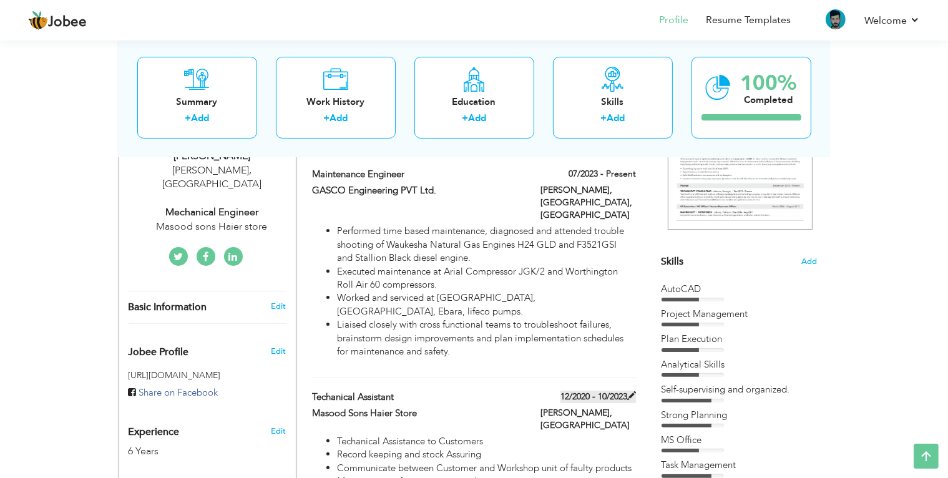
click at [627, 391] on span at bounding box center [631, 395] width 9 height 9
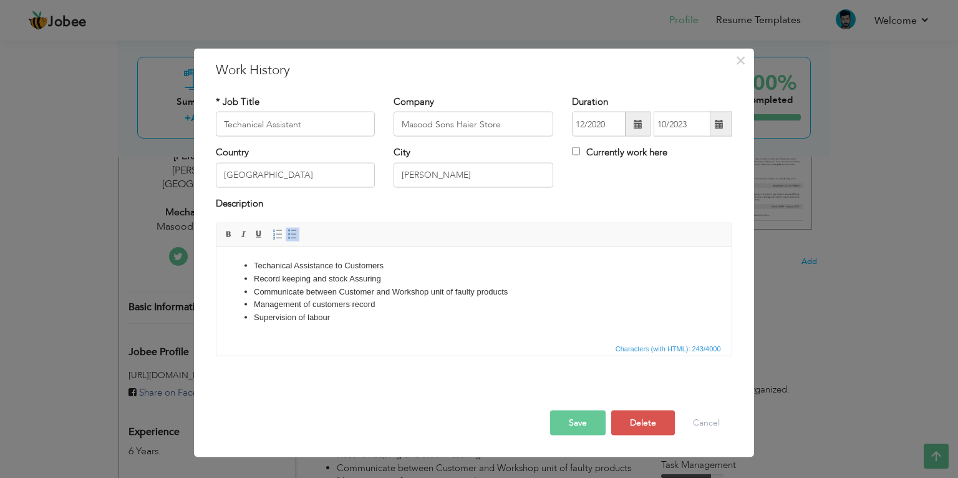
click at [634, 120] on span at bounding box center [638, 124] width 9 height 9
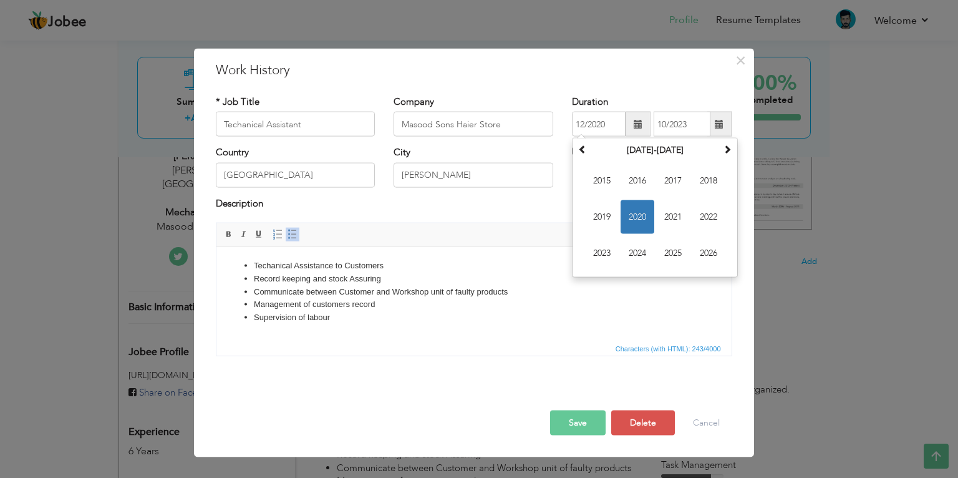
click at [713, 128] on span at bounding box center [719, 124] width 24 height 25
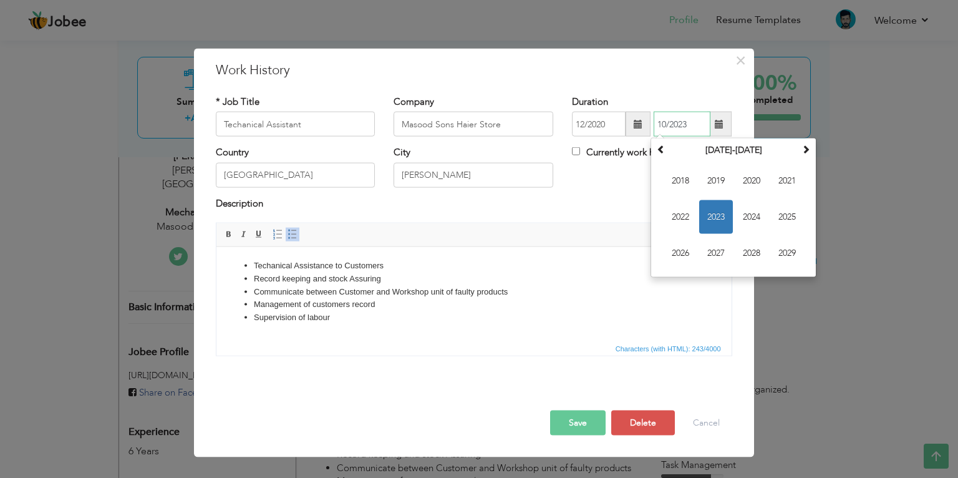
click at [724, 219] on span "2023" at bounding box center [716, 217] width 34 height 34
click at [724, 216] on span "Jun" at bounding box center [716, 217] width 34 height 34
type input "06/2023"
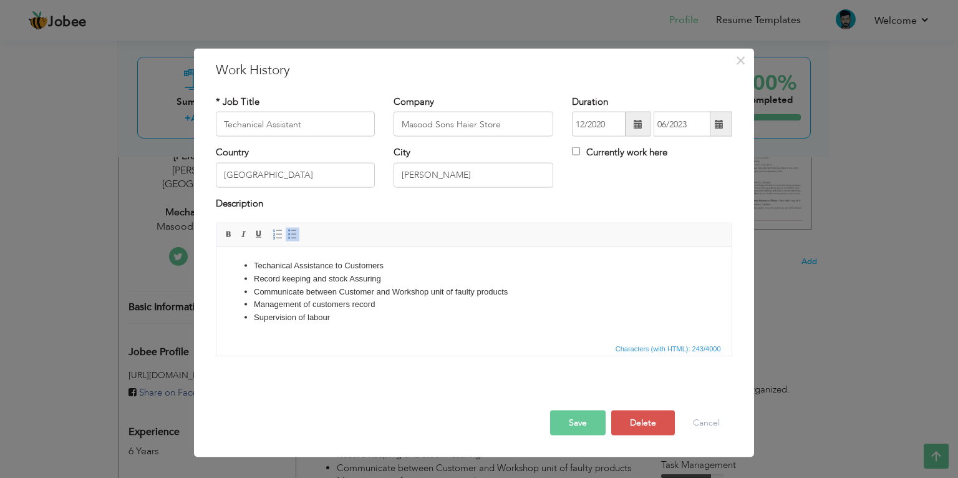
click at [594, 413] on button "Save" at bounding box center [578, 422] width 56 height 25
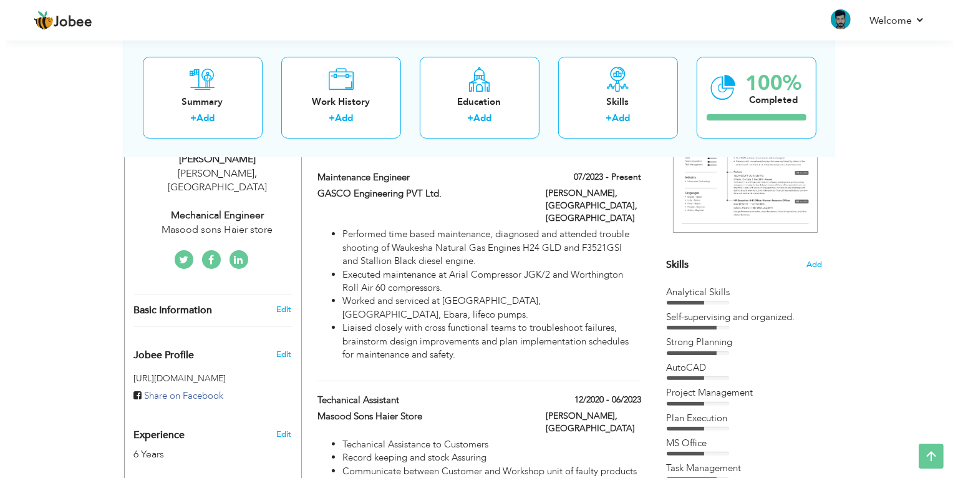
scroll to position [225, 0]
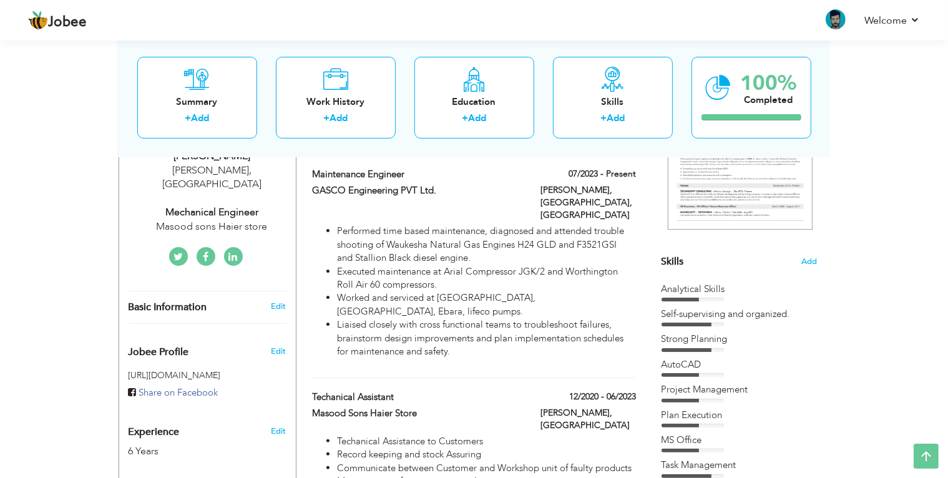
click at [221, 205] on div "Mechanical Engineer" at bounding box center [211, 212] width 167 height 14
type input "Sheikh Asad"
type input "Ullah"
type input "03335089090"
select select "number:166"
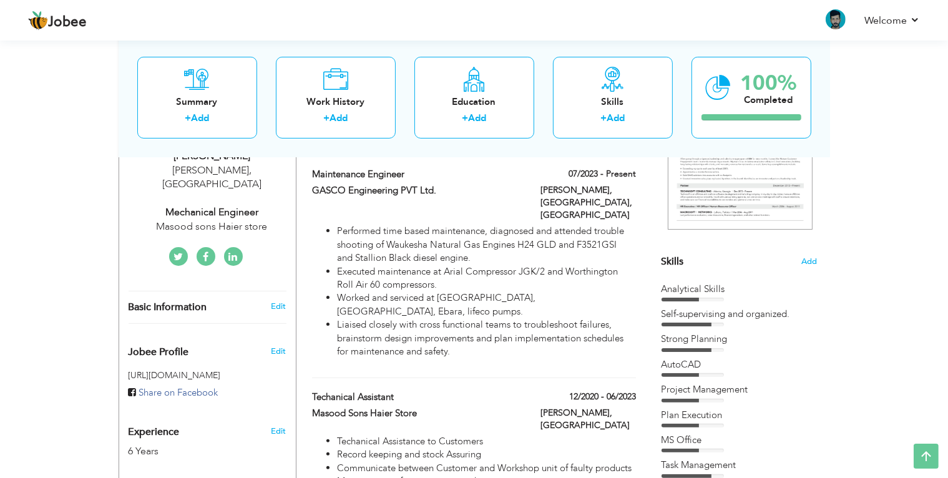
type input "[PERSON_NAME]"
select select "number:8"
type input "Masood sons Haier store"
type input "Mechanical Engineer"
type input "www.linkedin.com/in/sheikhasadullah31"
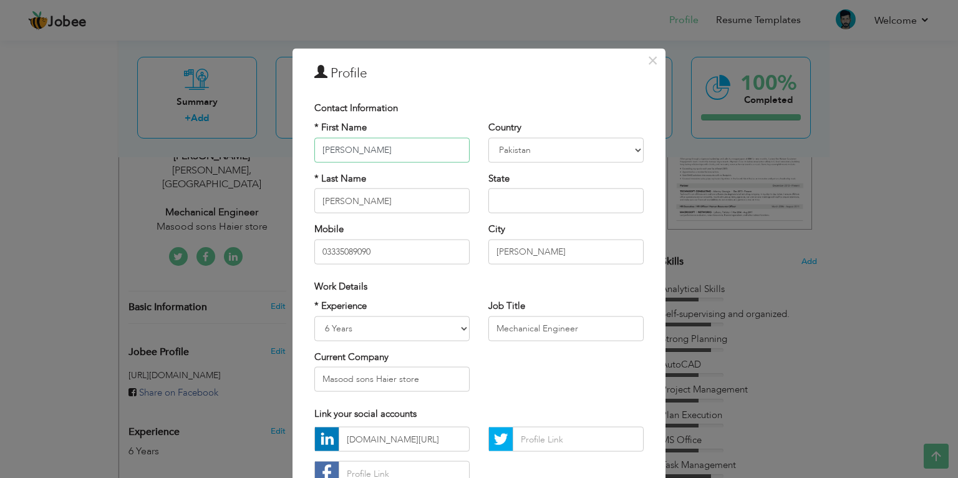
scroll to position [0, 0]
drag, startPoint x: 419, startPoint y: 383, endPoint x: 315, endPoint y: 378, distance: 104.3
click at [315, 378] on input "Masood sons Haier store" at bounding box center [391, 379] width 155 height 25
type input "GASCO Engineering PVT. Ltd."
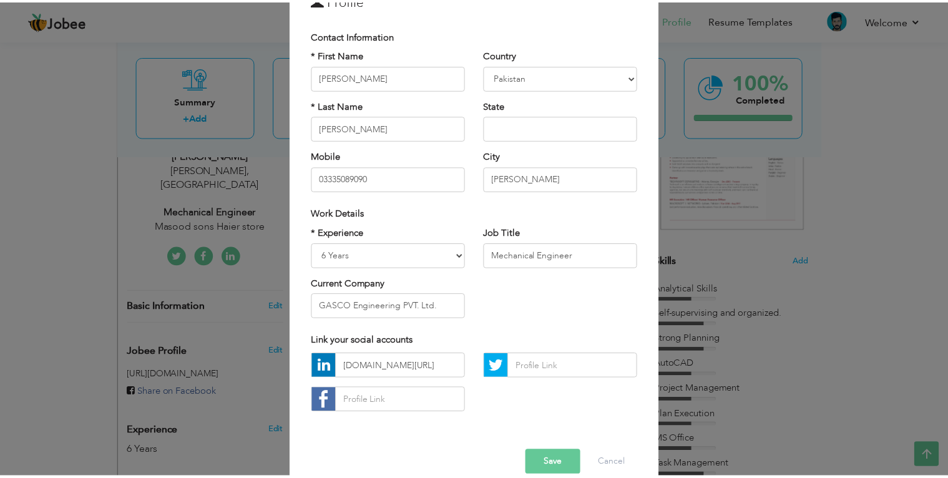
scroll to position [85, 0]
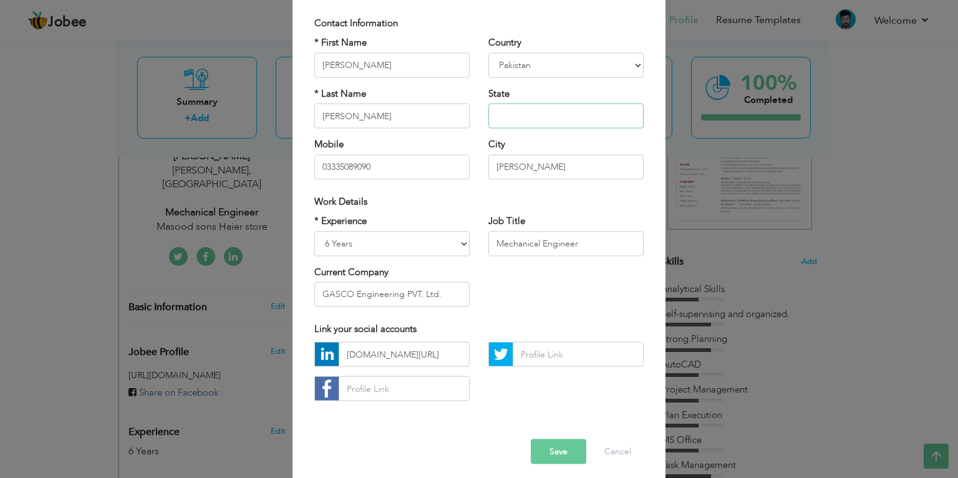
click at [535, 115] on input "text" at bounding box center [565, 116] width 155 height 25
click at [316, 114] on input "Ullah" at bounding box center [391, 116] width 155 height 25
type input "Asad Ullah"
click at [368, 66] on input "Sheikh Asad" at bounding box center [391, 64] width 155 height 25
type input "Sheikh"
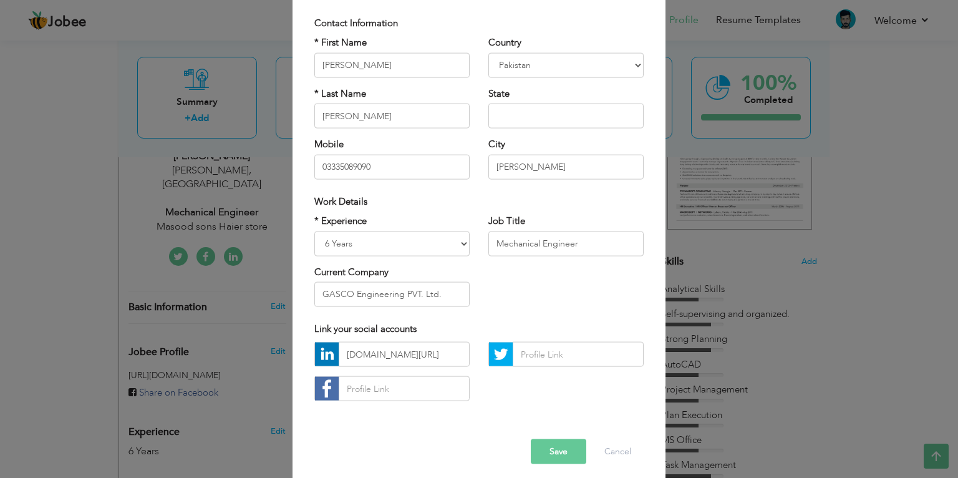
click at [536, 446] on button "Save" at bounding box center [559, 451] width 56 height 25
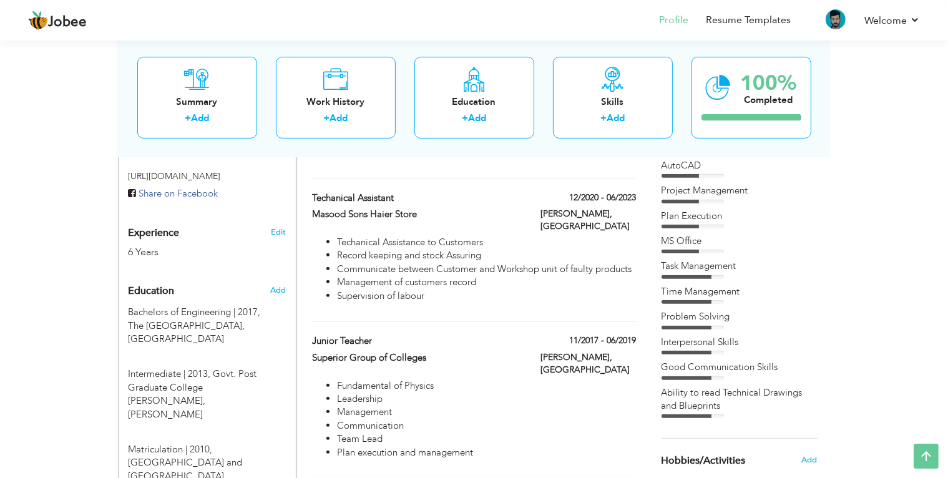
scroll to position [407, 0]
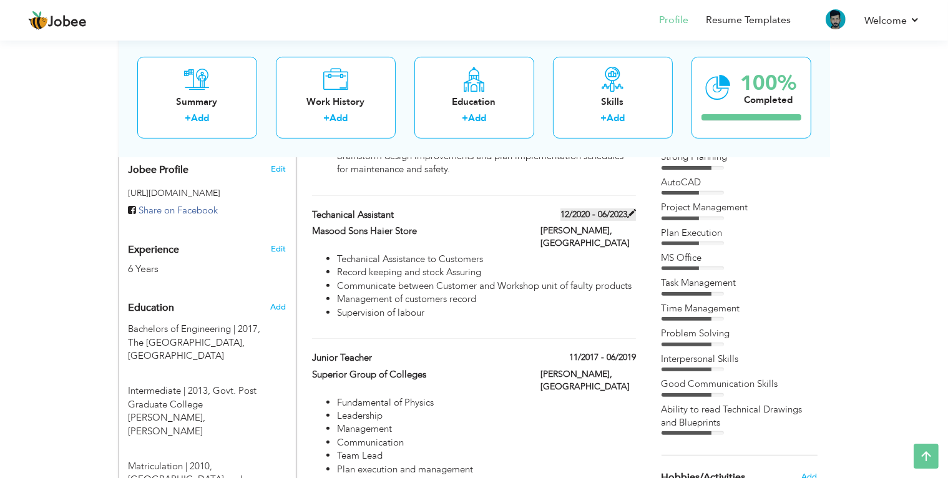
click at [632, 209] on span at bounding box center [631, 213] width 9 height 9
type input "Techanical Assistant"
type input "Masood Sons Haier Store"
type input "12/2020"
type input "06/2023"
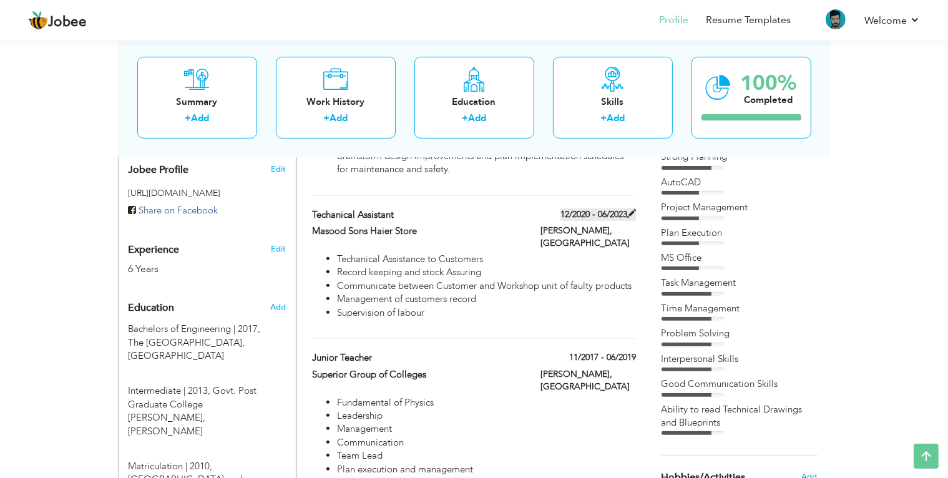
type input "[GEOGRAPHIC_DATA]"
type input "[PERSON_NAME]"
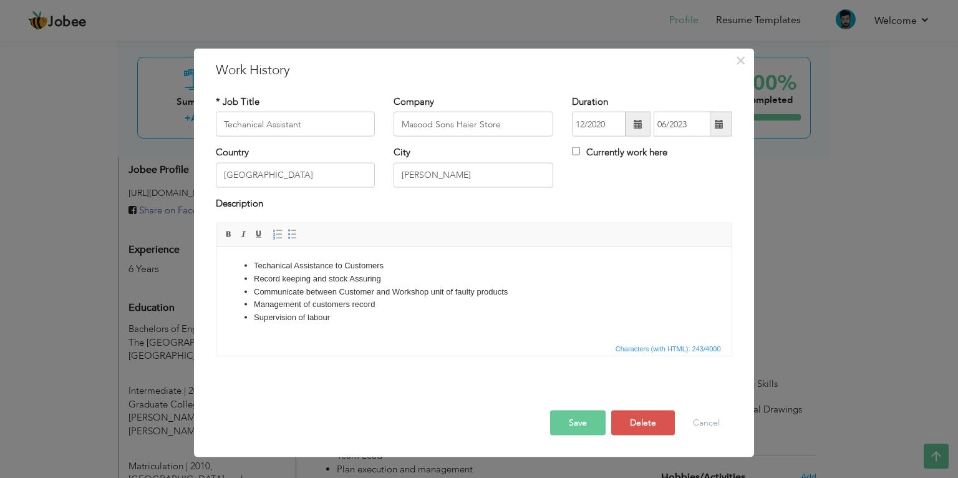
click at [632, 131] on span at bounding box center [638, 124] width 25 height 25
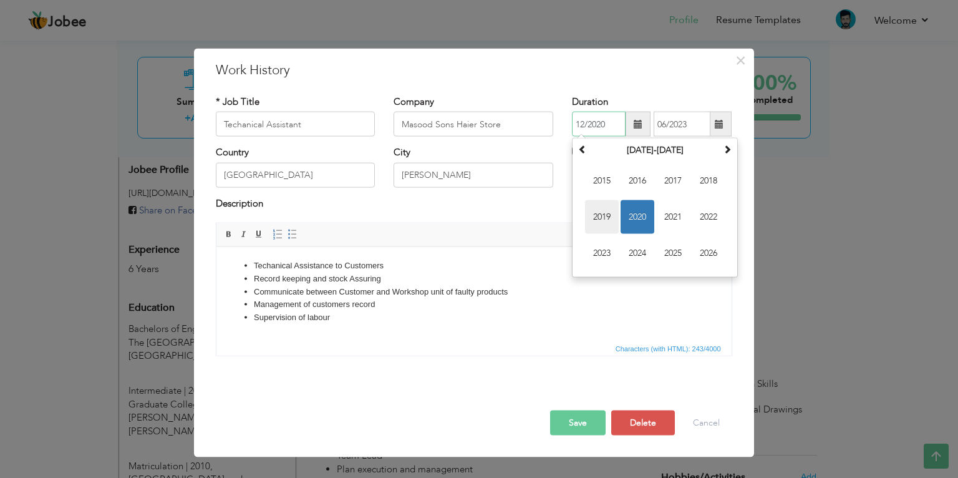
click at [613, 211] on span "2019" at bounding box center [602, 217] width 34 height 34
click at [581, 145] on span at bounding box center [582, 149] width 9 height 9
click at [608, 187] on span "Jan" at bounding box center [602, 181] width 34 height 34
type input "01/2018"
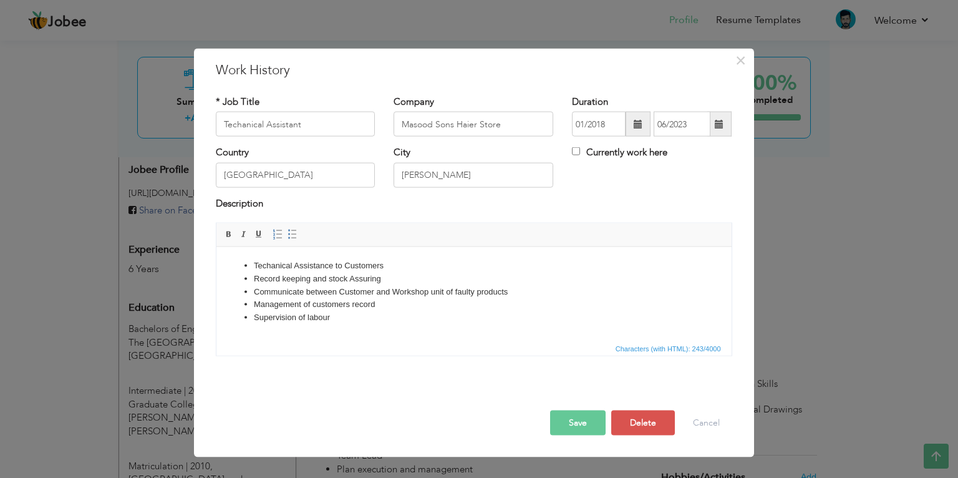
click at [577, 423] on button "Save" at bounding box center [578, 422] width 56 height 25
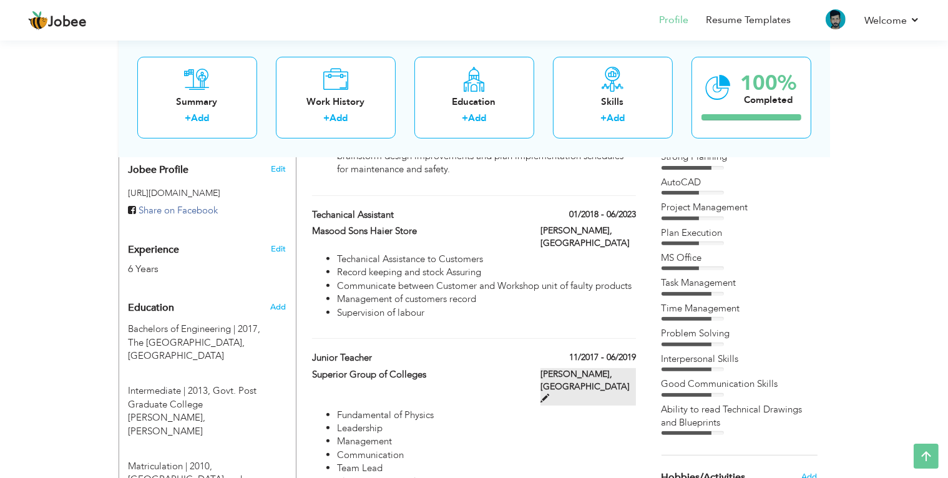
click at [549, 394] on span at bounding box center [544, 398] width 9 height 9
type input "Junior Teacher"
type input "Superior Group of Colleges"
type input "11/2017"
type input "06/2019"
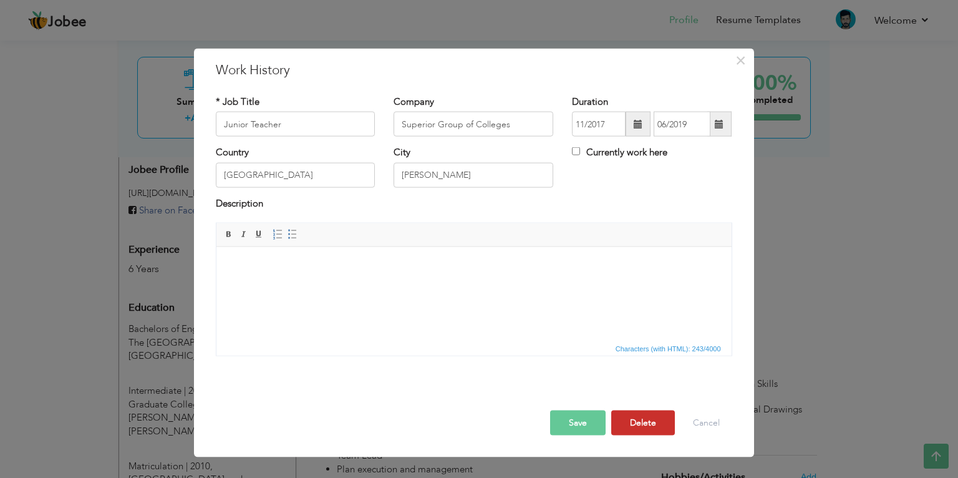
click at [624, 419] on button "Delete" at bounding box center [643, 422] width 64 height 25
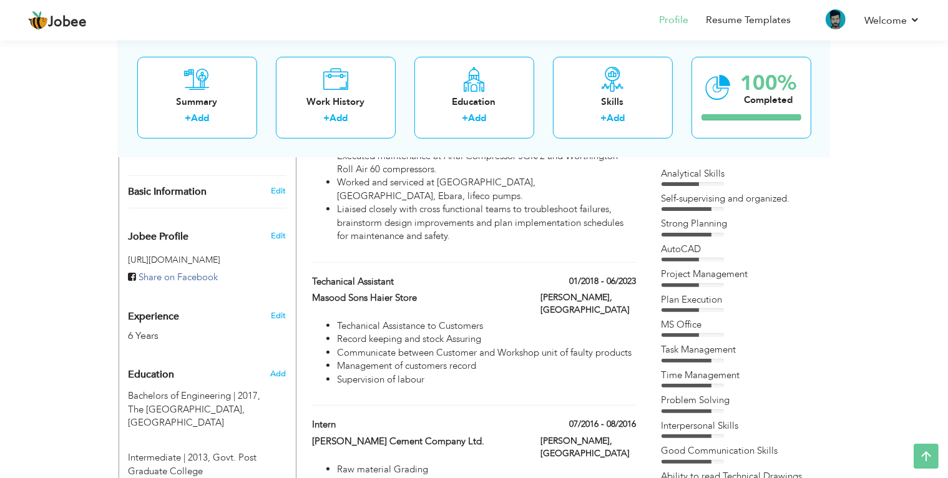
scroll to position [331, 0]
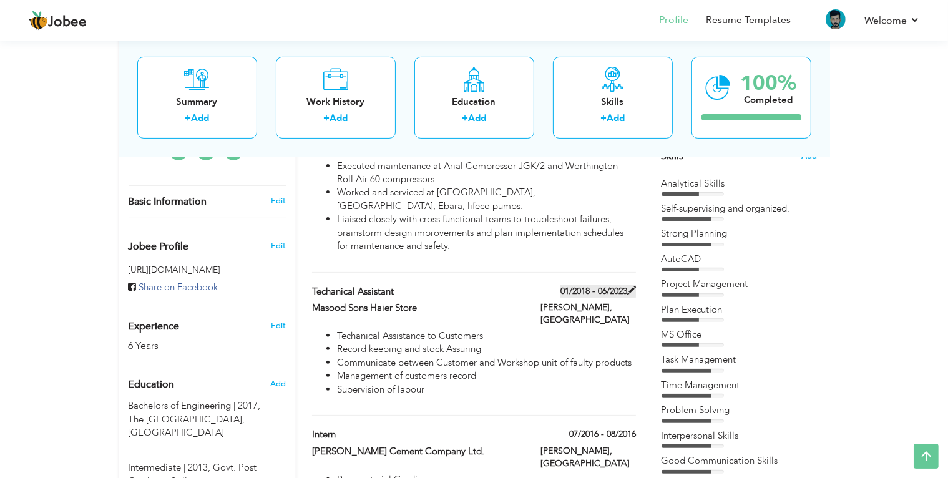
click at [629, 286] on span at bounding box center [631, 290] width 9 height 9
type input "Techanical Assistant"
type input "Masood Sons Haier Store"
type input "01/2018"
type input "06/2023"
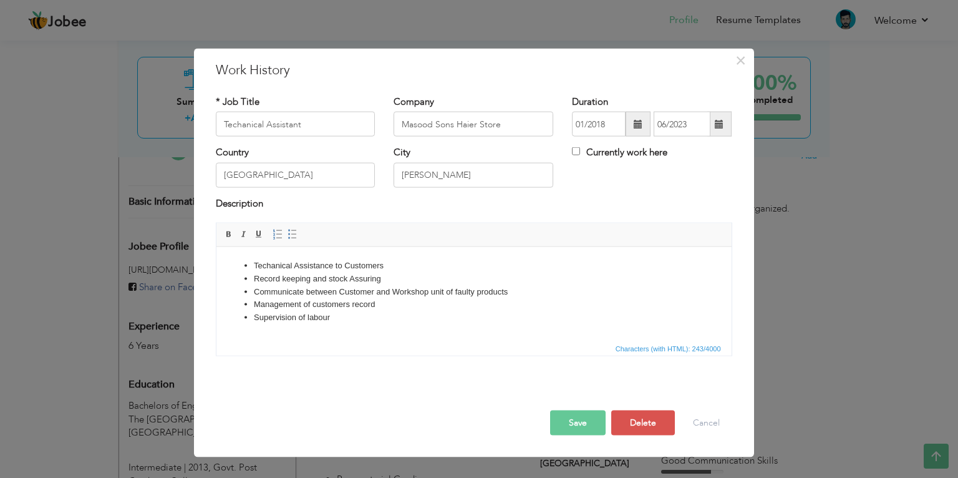
click at [639, 124] on span at bounding box center [638, 124] width 9 height 9
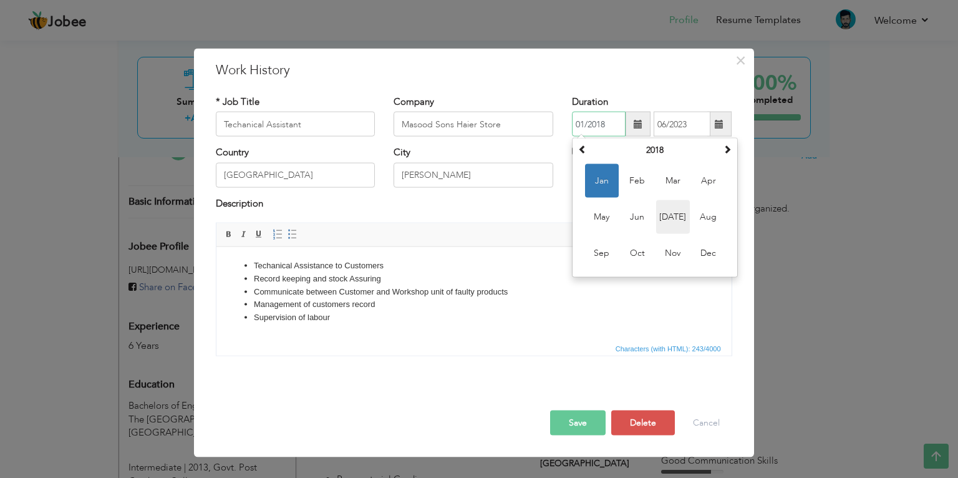
click at [659, 212] on span "[DATE]" at bounding box center [673, 217] width 34 height 34
type input "07/2018"
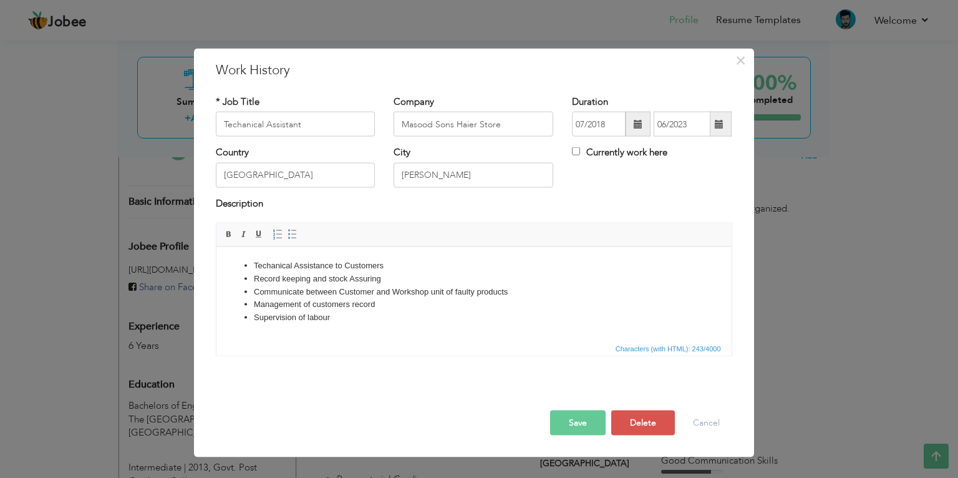
click at [585, 427] on button "Save" at bounding box center [578, 422] width 56 height 25
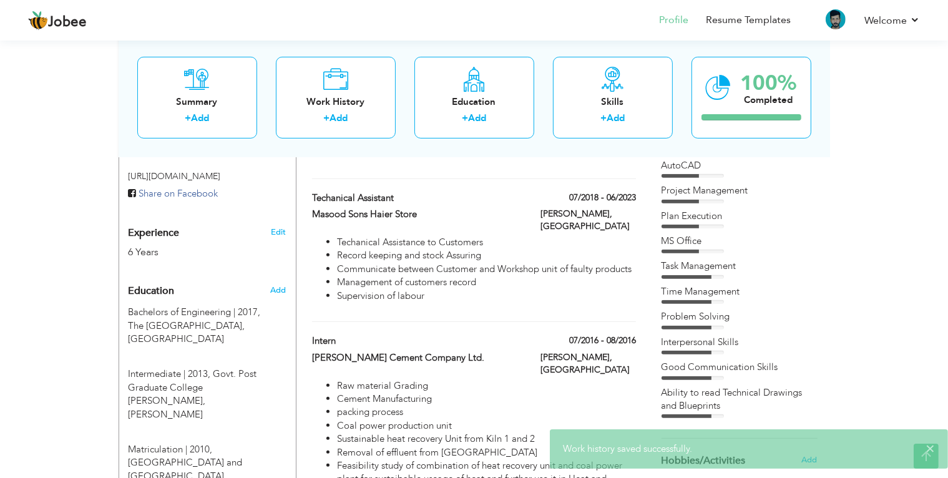
scroll to position [432, 0]
